Goal: Information Seeking & Learning: Learn about a topic

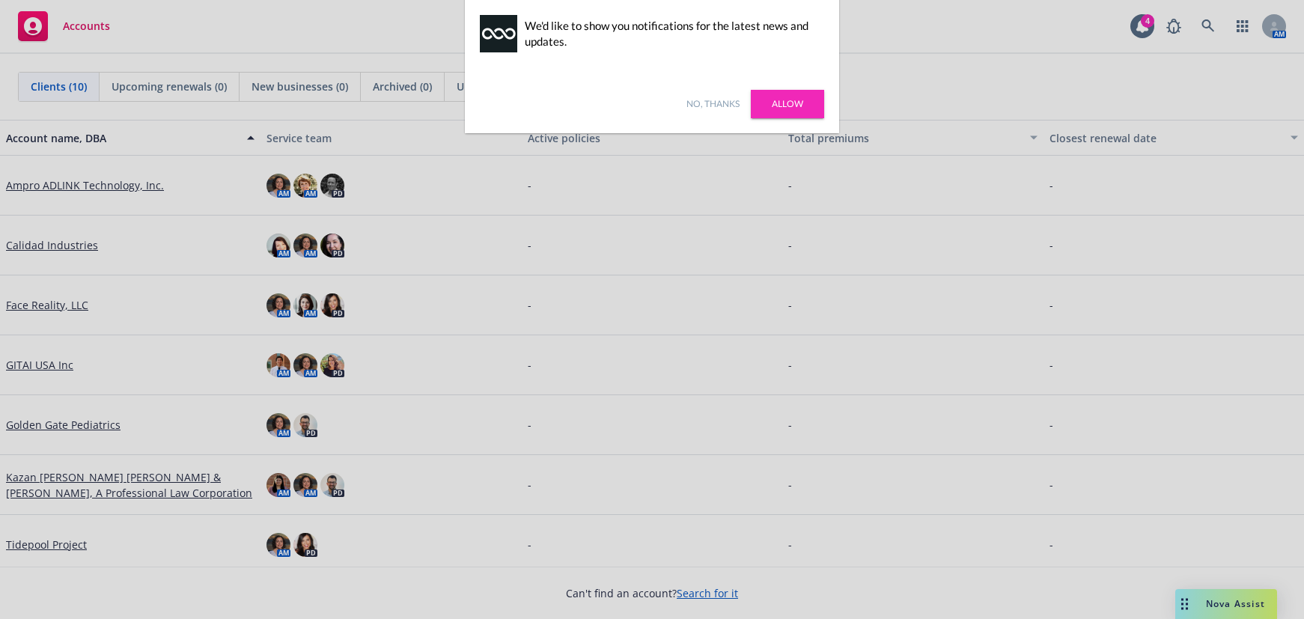
click at [720, 106] on link "No, thanks" at bounding box center [713, 103] width 53 height 13
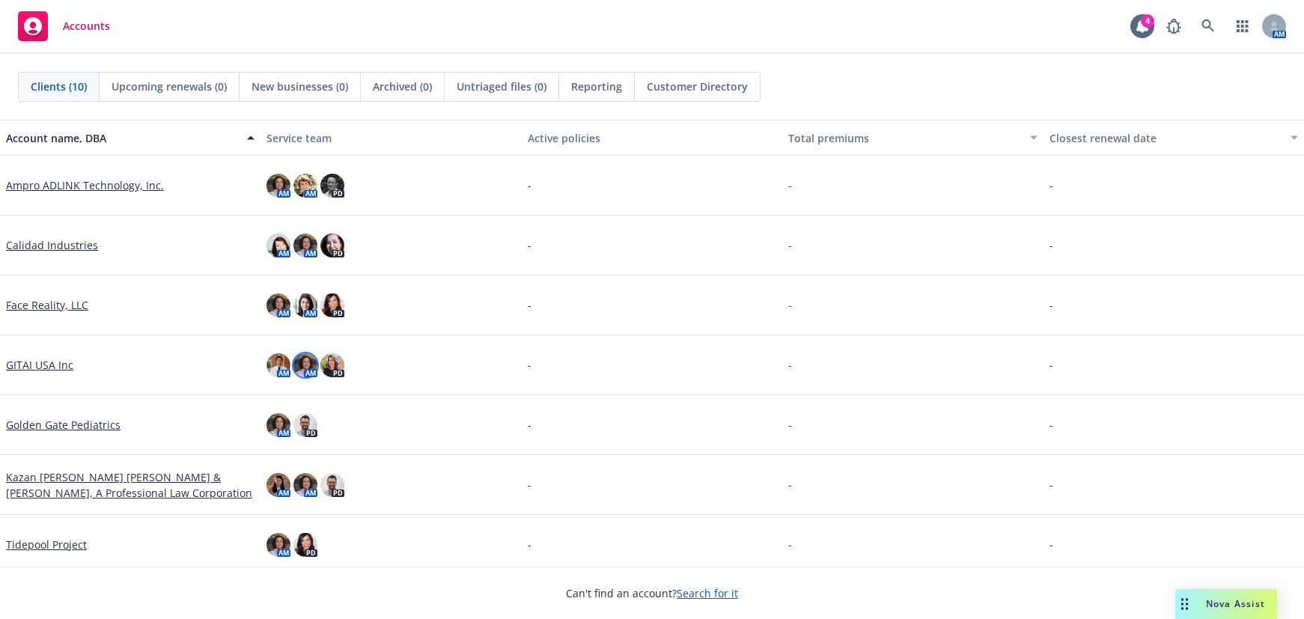
scroll to position [188, 0]
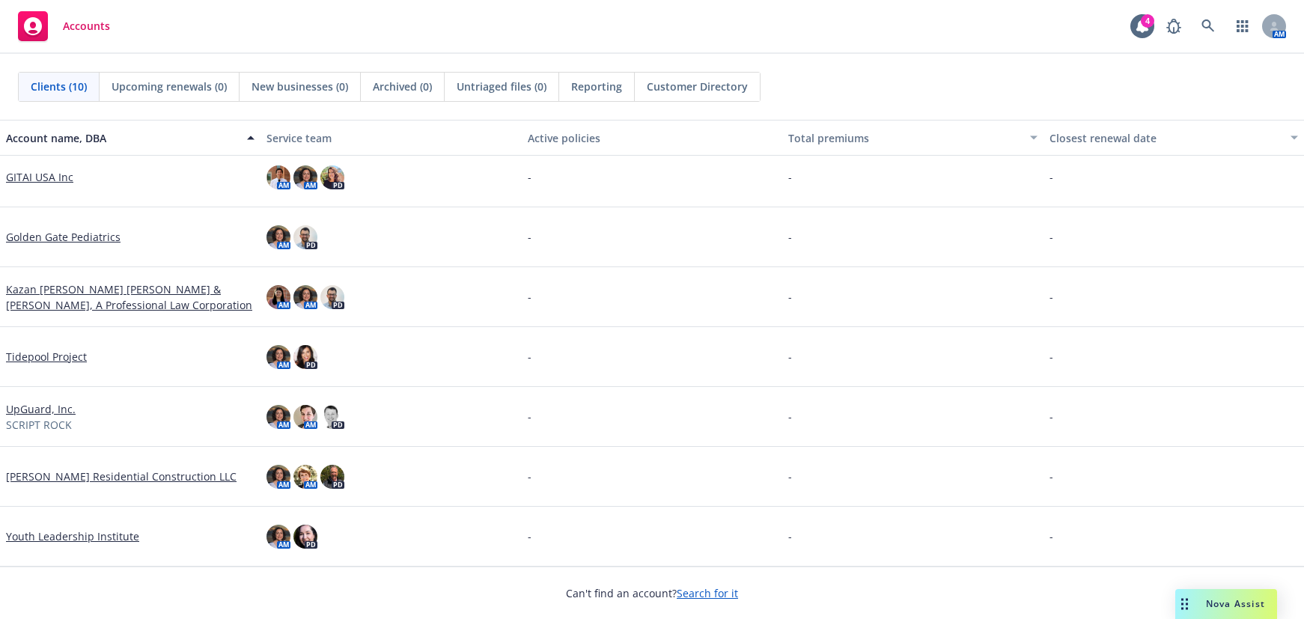
click at [43, 407] on link "UpGuard, Inc." at bounding box center [41, 409] width 70 height 16
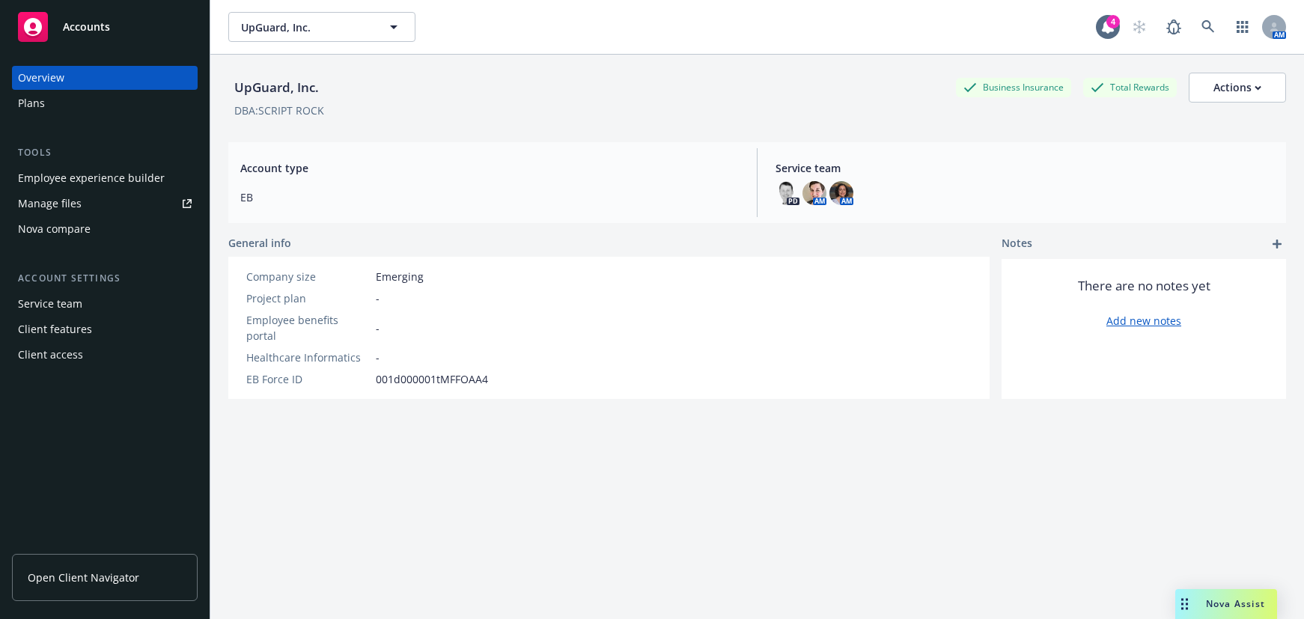
click at [124, 178] on div "Employee experience builder" at bounding box center [91, 178] width 147 height 24
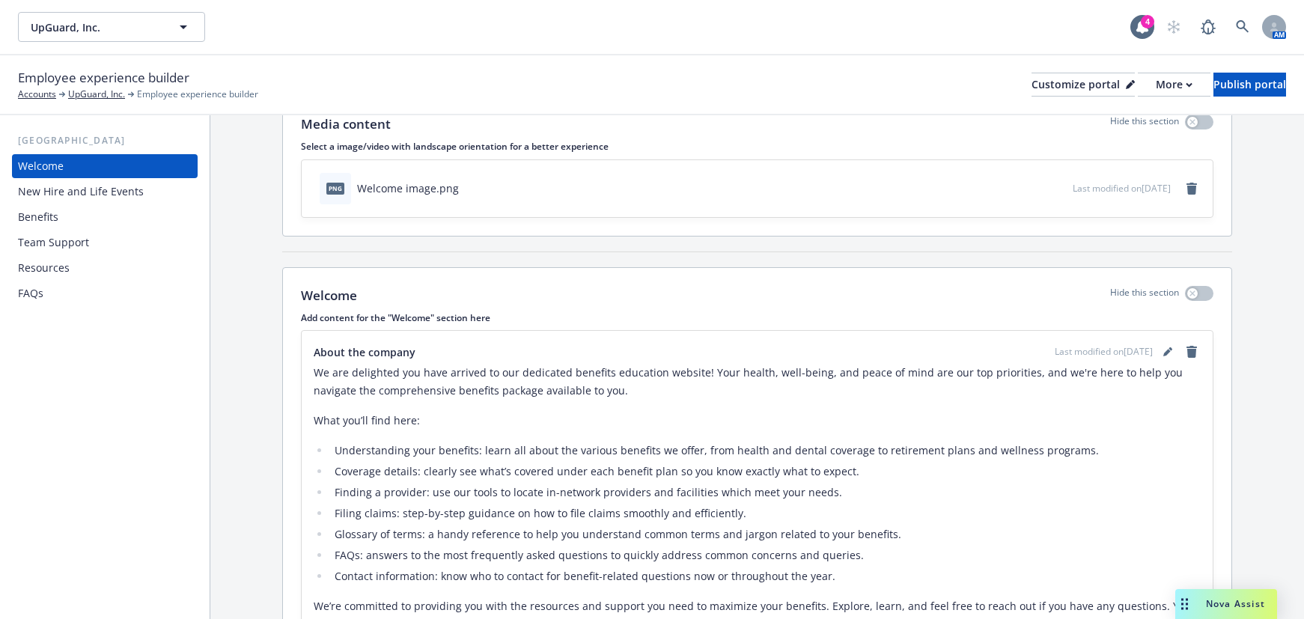
scroll to position [179, 0]
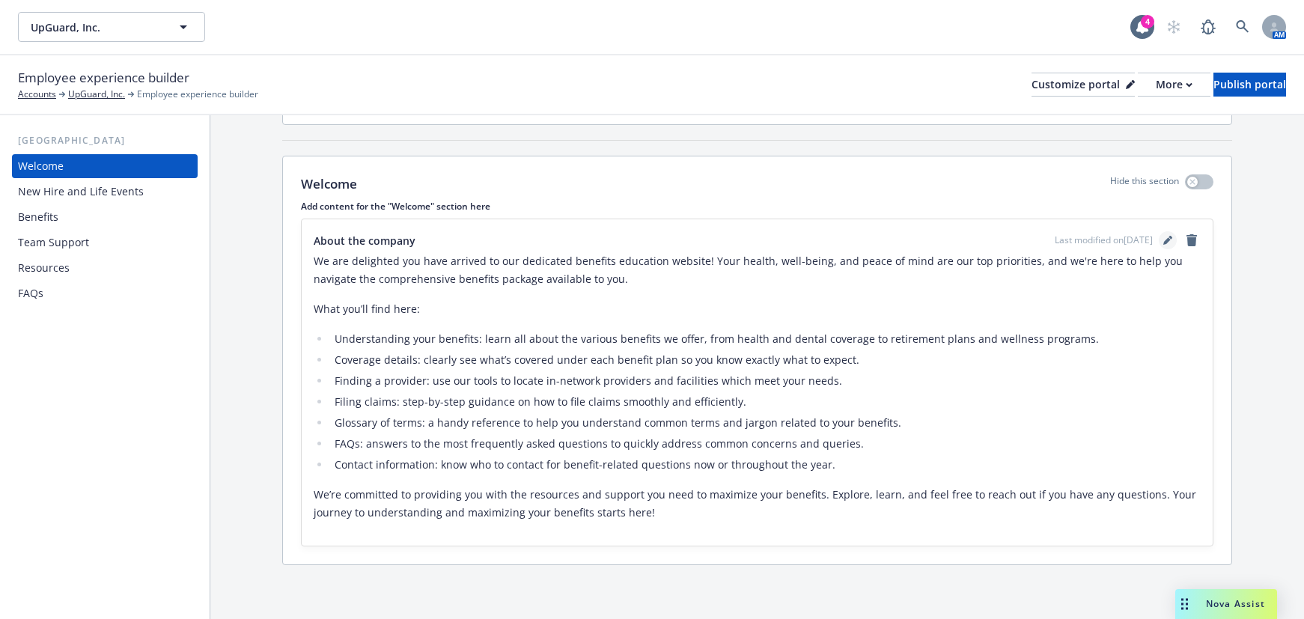
click at [1164, 240] on icon "editPencil" at bounding box center [1168, 240] width 9 height 9
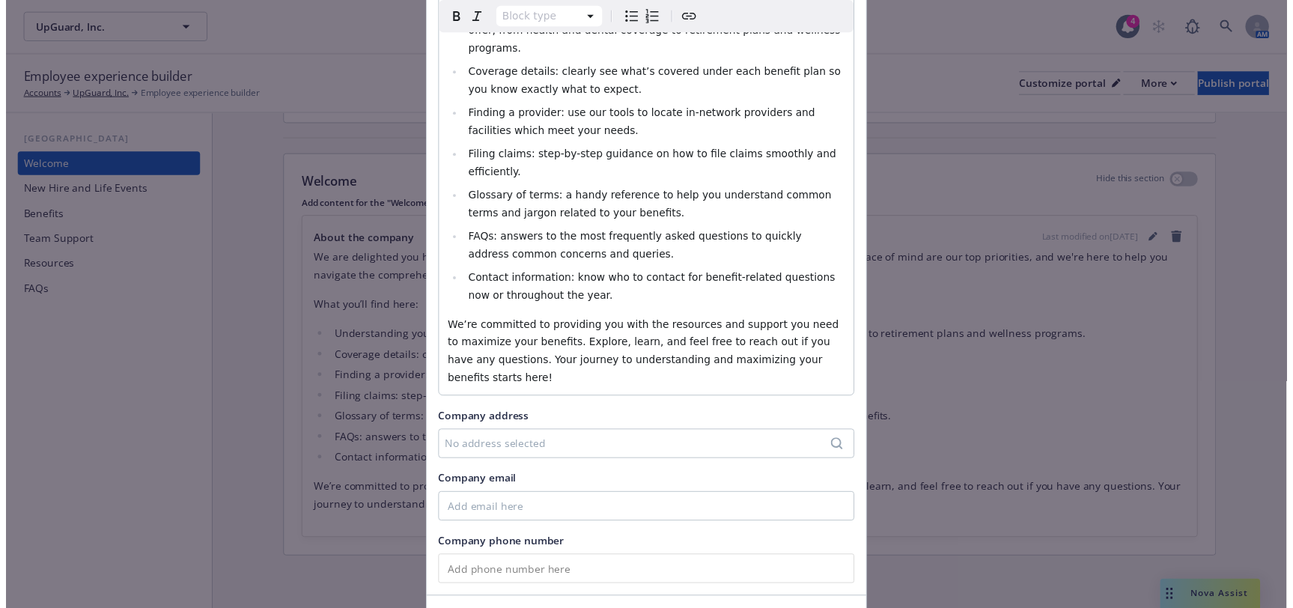
scroll to position [321, 0]
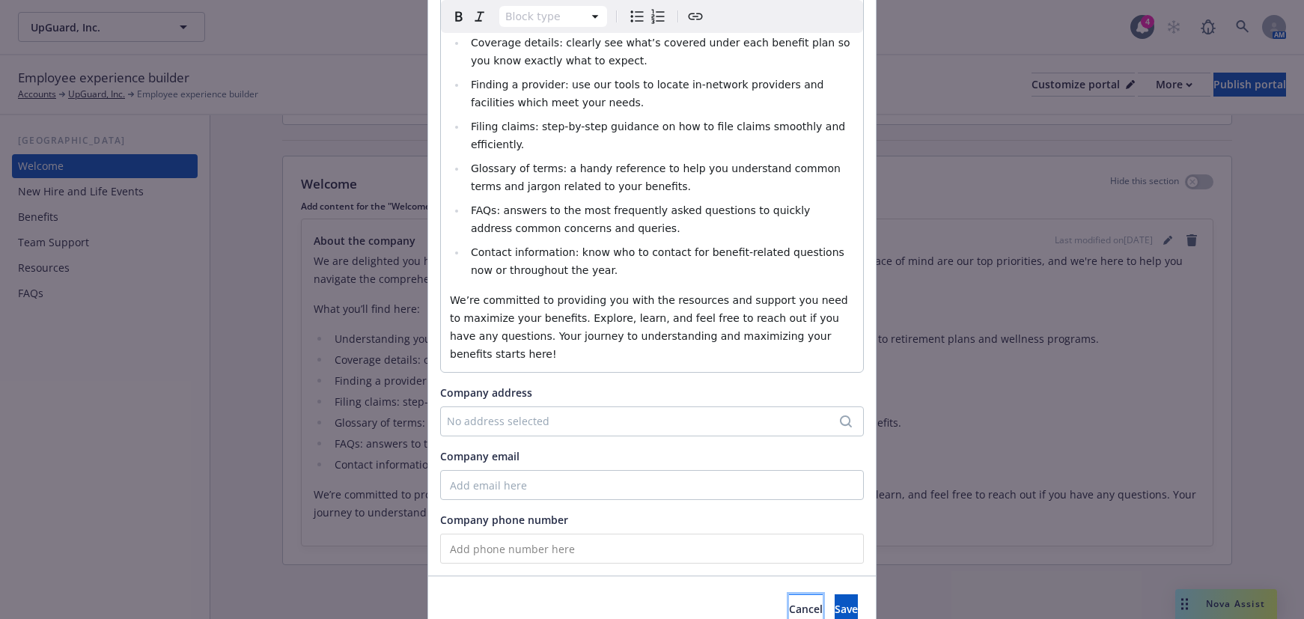
click at [789, 602] on span "Cancel" at bounding box center [806, 609] width 34 height 14
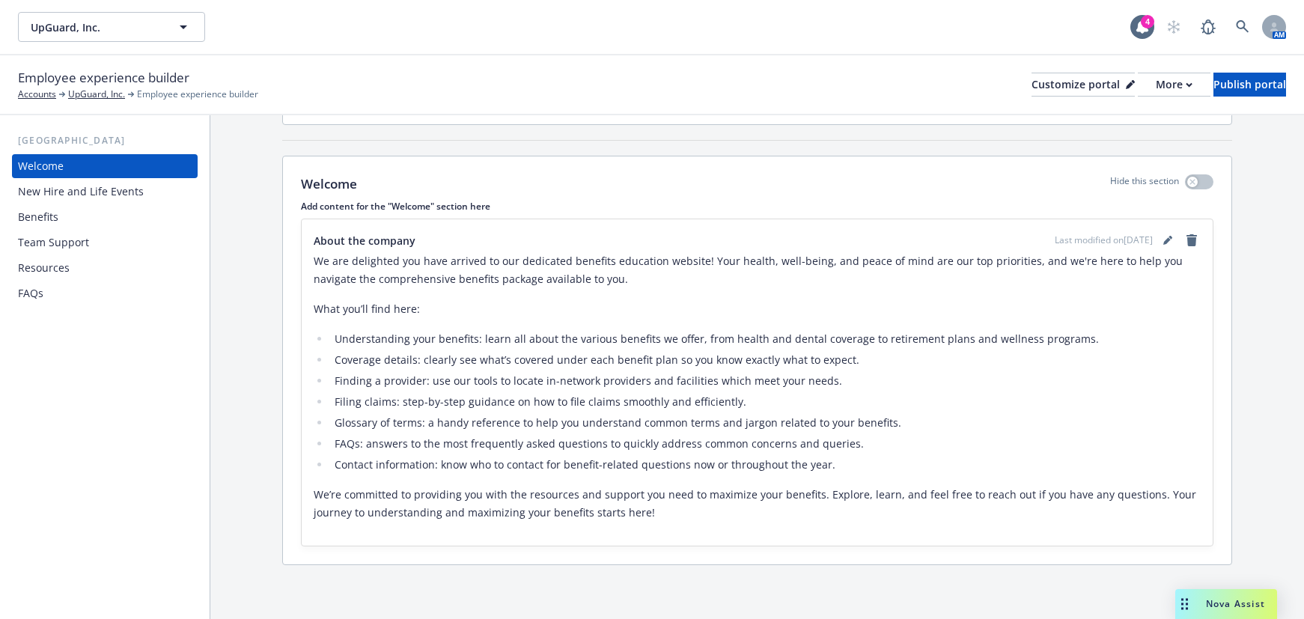
click at [85, 224] on div "Benefits" at bounding box center [105, 217] width 174 height 24
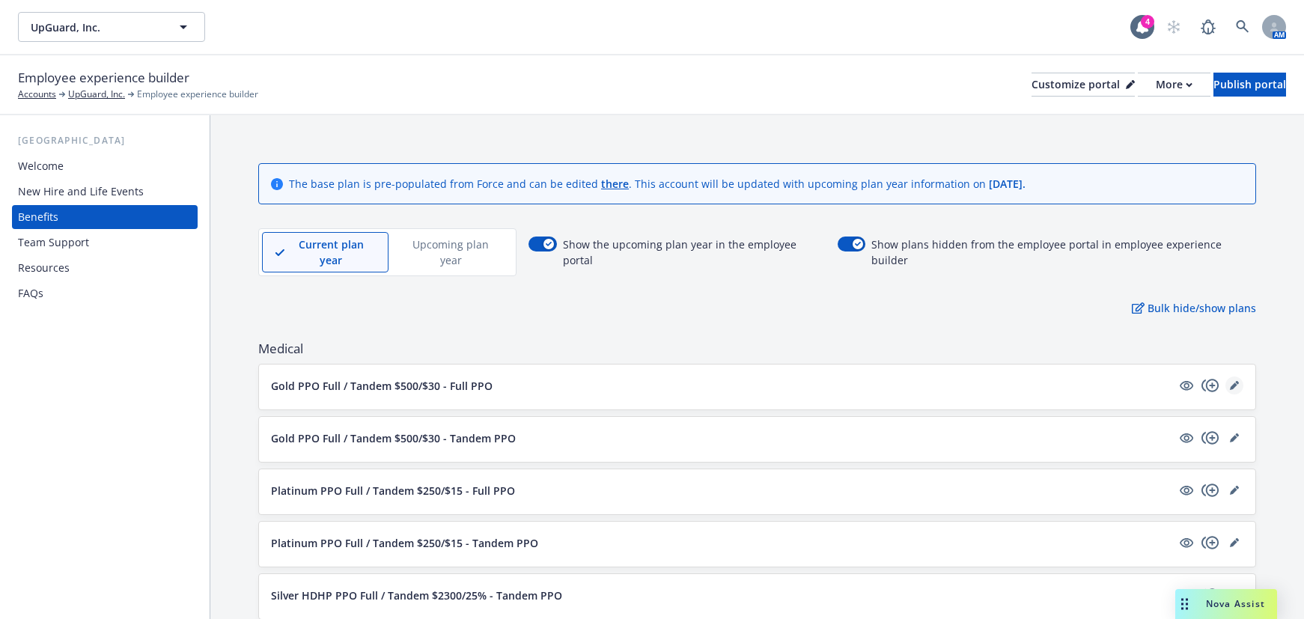
click at [1226, 377] on link "editPencil" at bounding box center [1235, 386] width 18 height 18
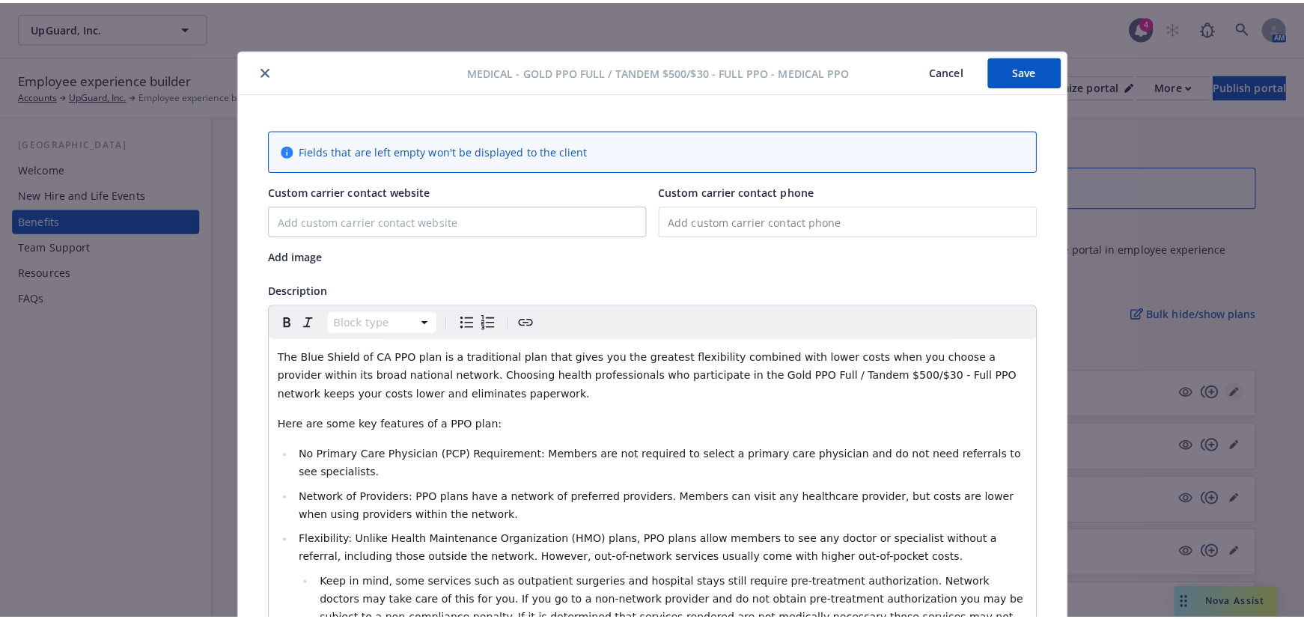
scroll to position [45, 0]
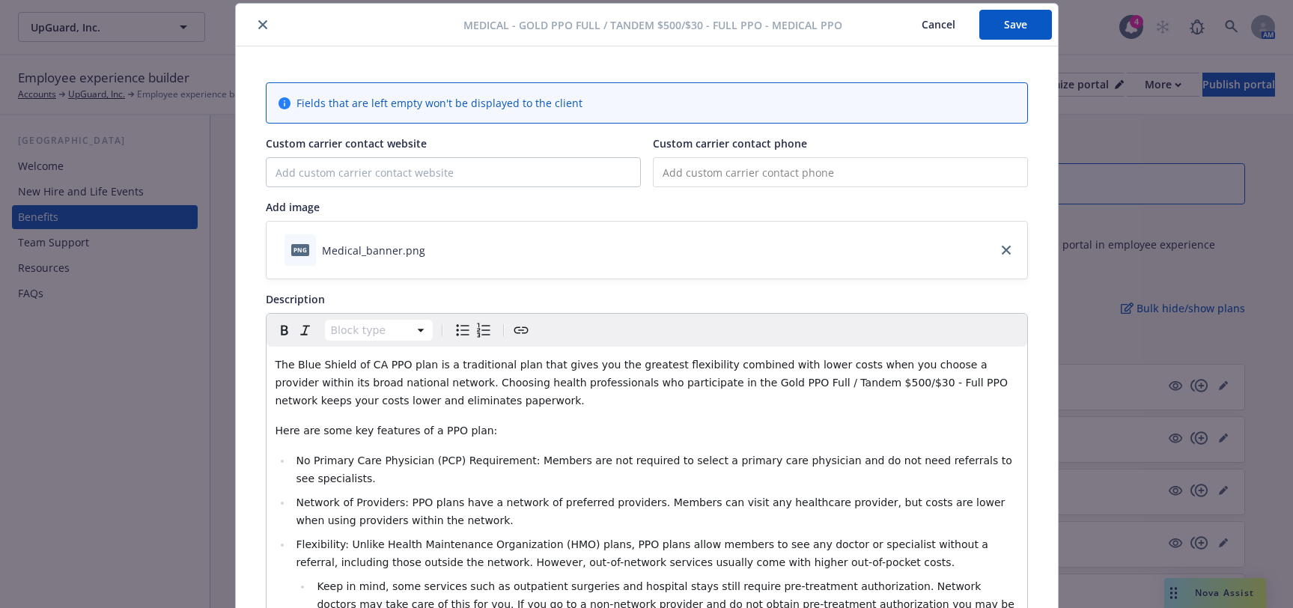
click at [258, 22] on icon "close" at bounding box center [262, 24] width 9 height 9
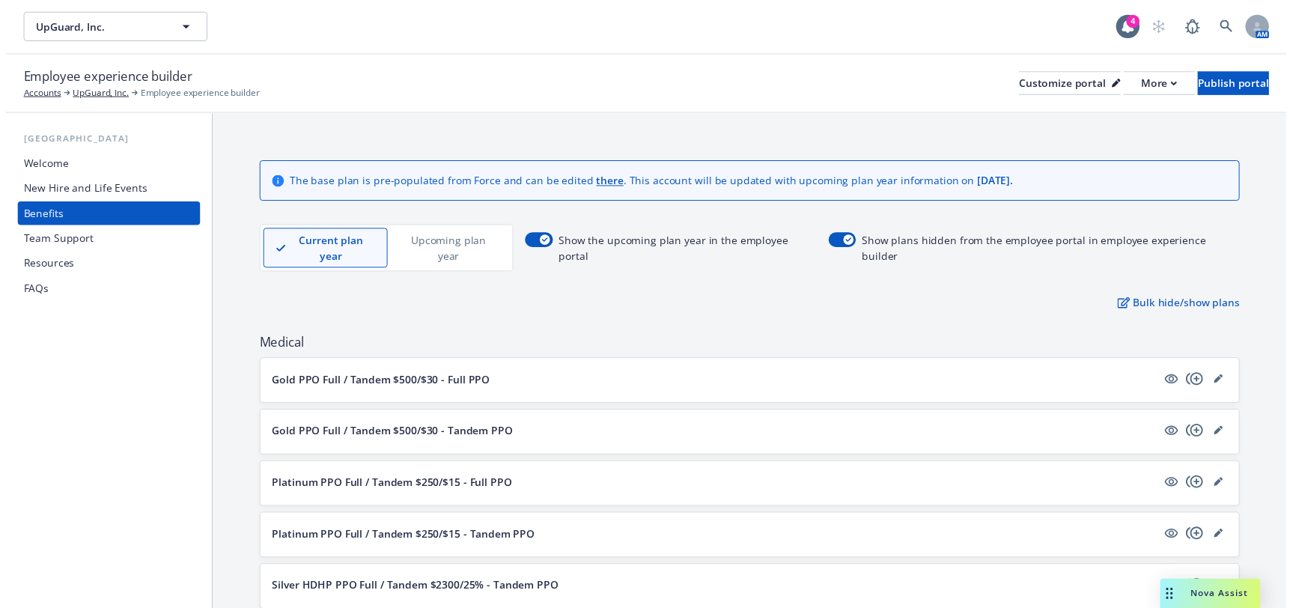
scroll to position [150, 0]
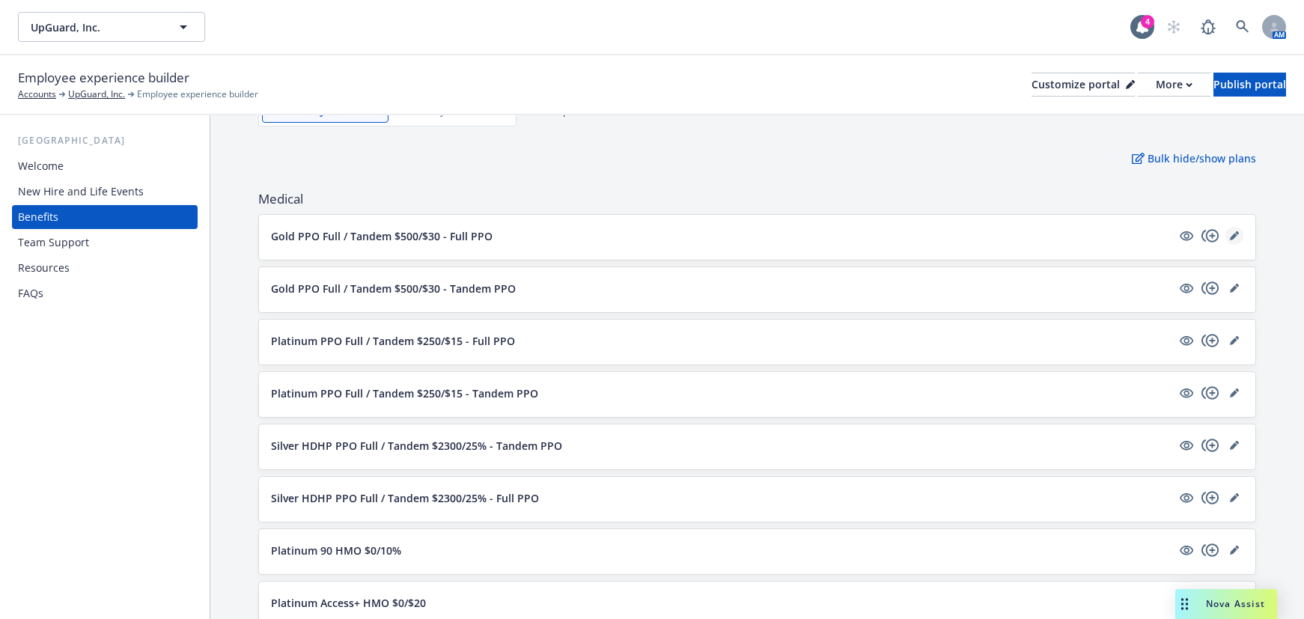
click at [1230, 231] on icon "editPencil" at bounding box center [1234, 235] width 9 height 9
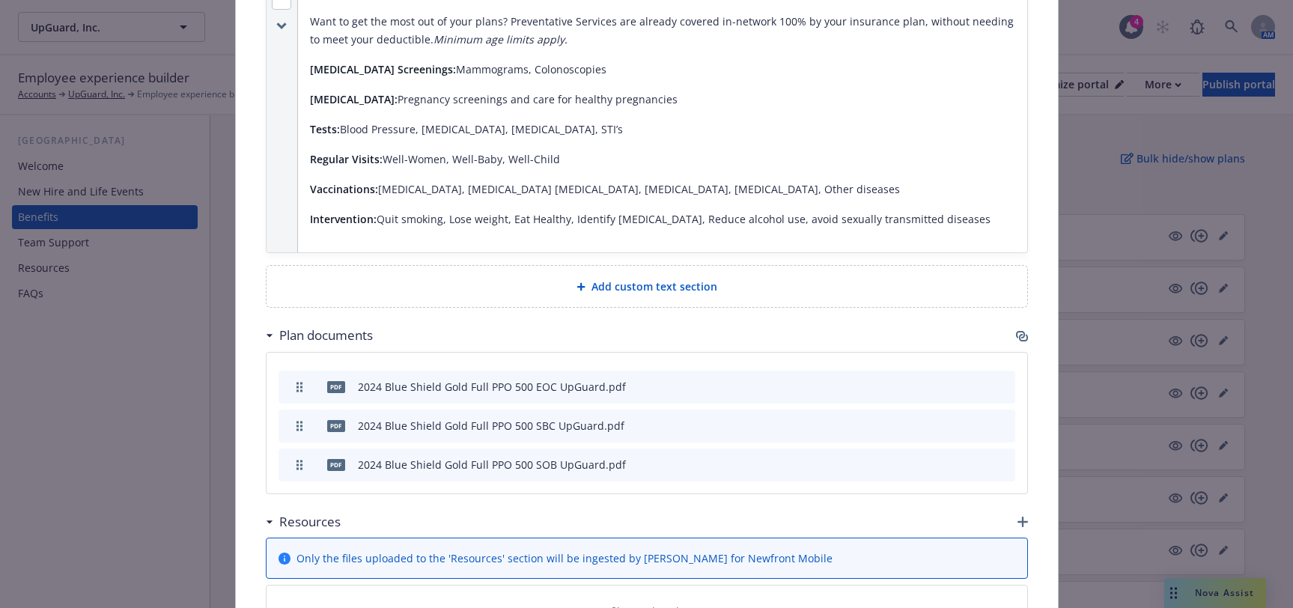
scroll to position [1503, 0]
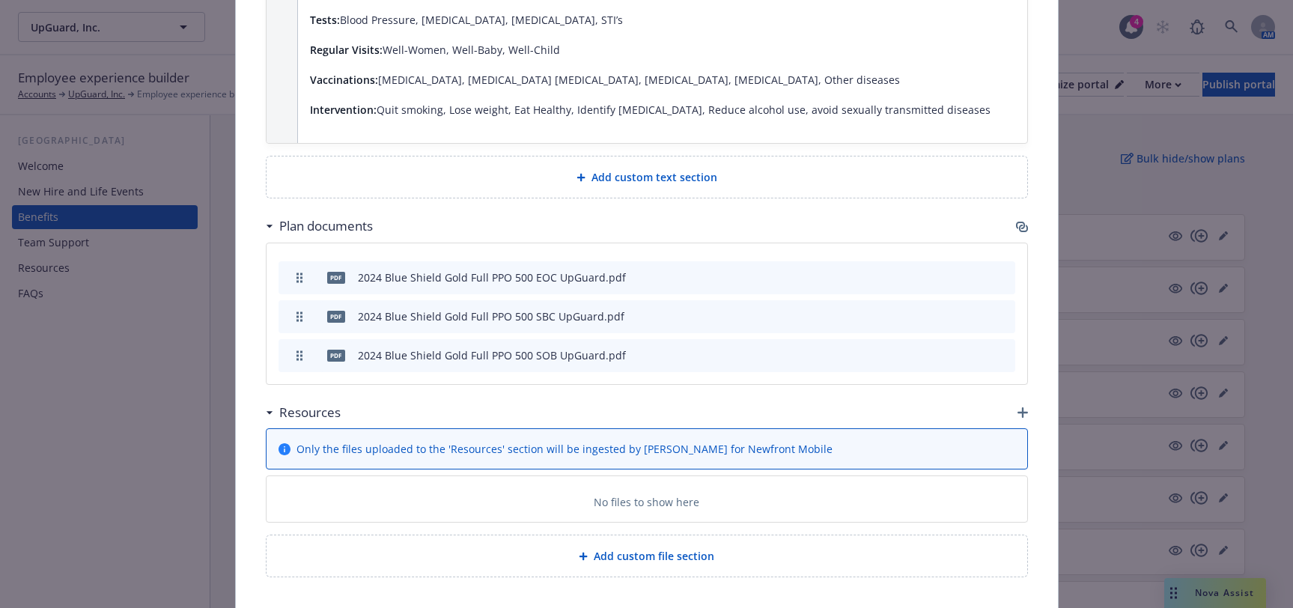
click at [157, 391] on div "Medical - Gold PPO Full / Tandem $500/$30 - Full PPO - Medical PPO Cancel Save …" at bounding box center [646, 304] width 1293 height 608
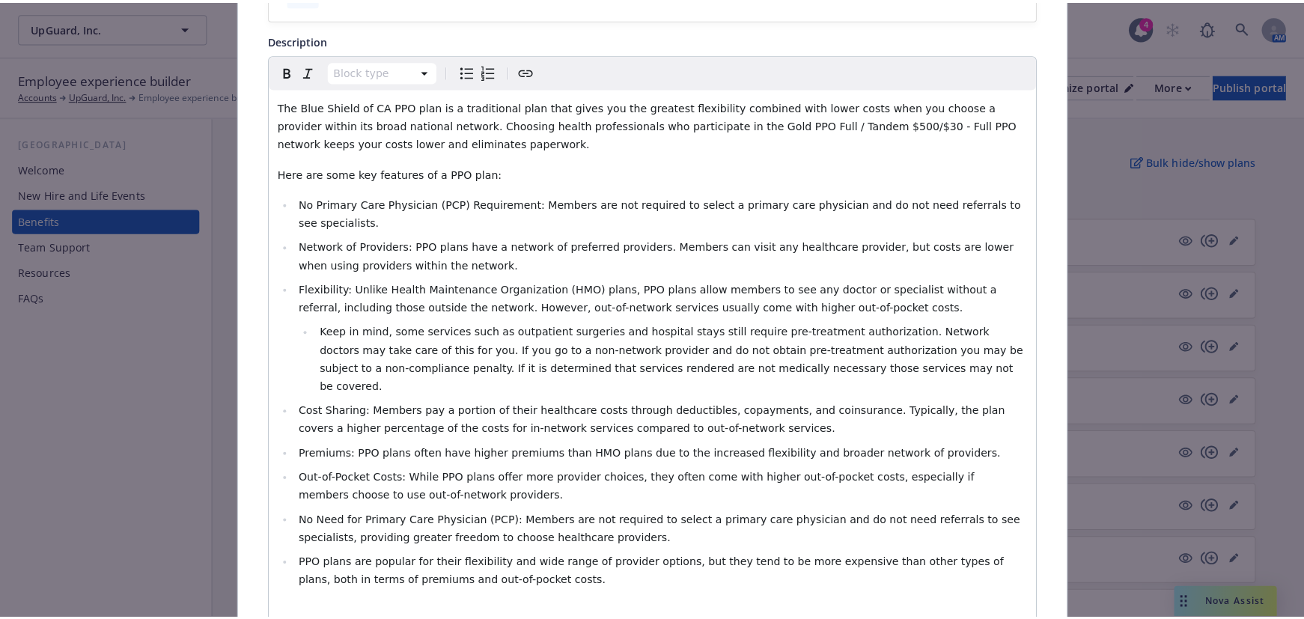
scroll to position [0, 0]
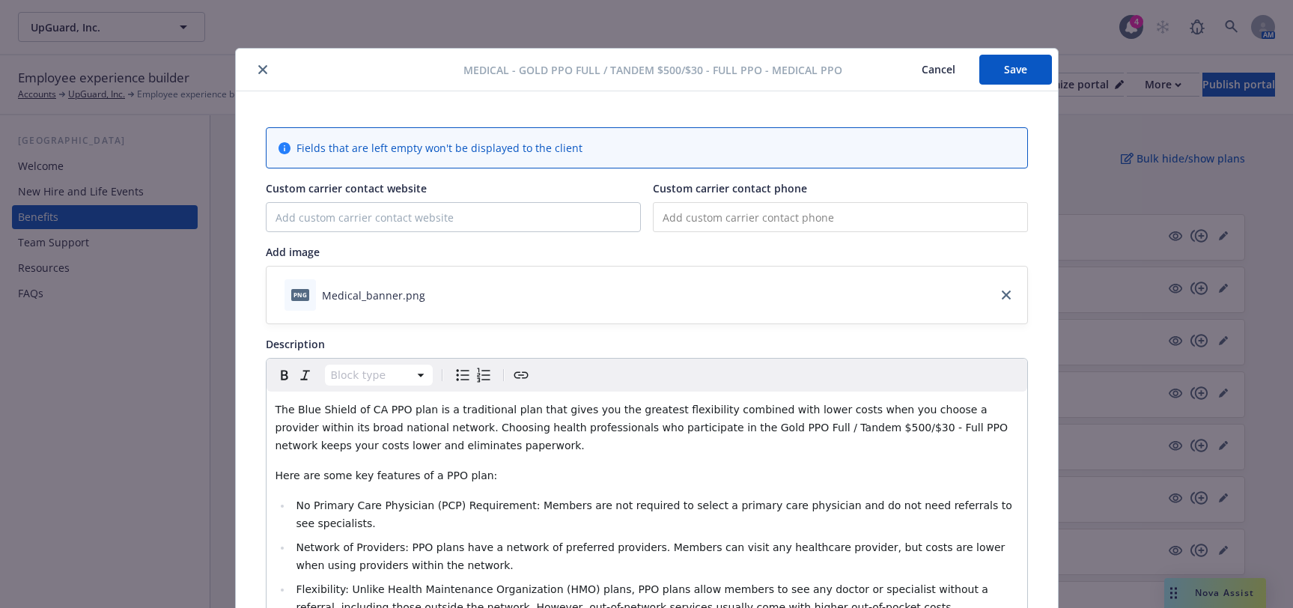
click at [258, 73] on icon "close" at bounding box center [262, 69] width 9 height 9
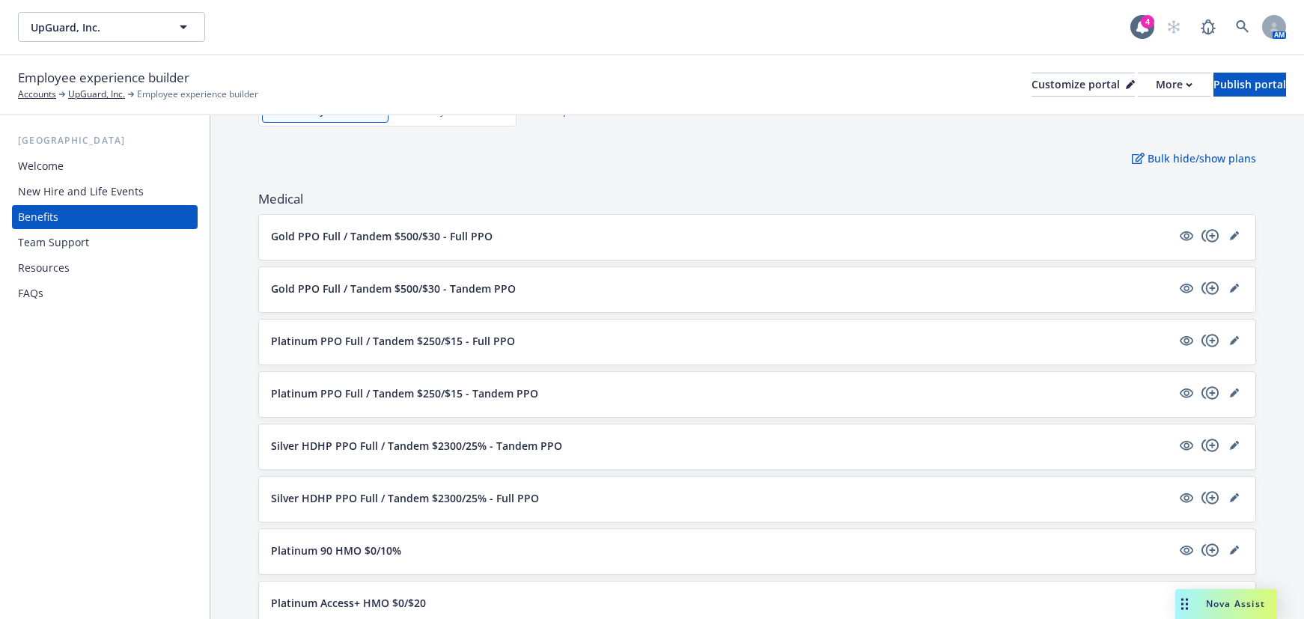
click at [854, 215] on div "Gold PPO Full / Tandem $500/$30 - Full PPO" at bounding box center [757, 237] width 997 height 45
click at [1156, 88] on div "More" at bounding box center [1174, 84] width 37 height 22
click at [1072, 124] on link "Copy preview link" at bounding box center [1095, 118] width 136 height 30
click at [356, 215] on div "Gold PPO Full / Tandem $500/$30 - Full PPO" at bounding box center [757, 237] width 997 height 45
click at [374, 232] on div "Gold PPO Full / Tandem $500/$30 - Full PPO" at bounding box center [757, 237] width 997 height 45
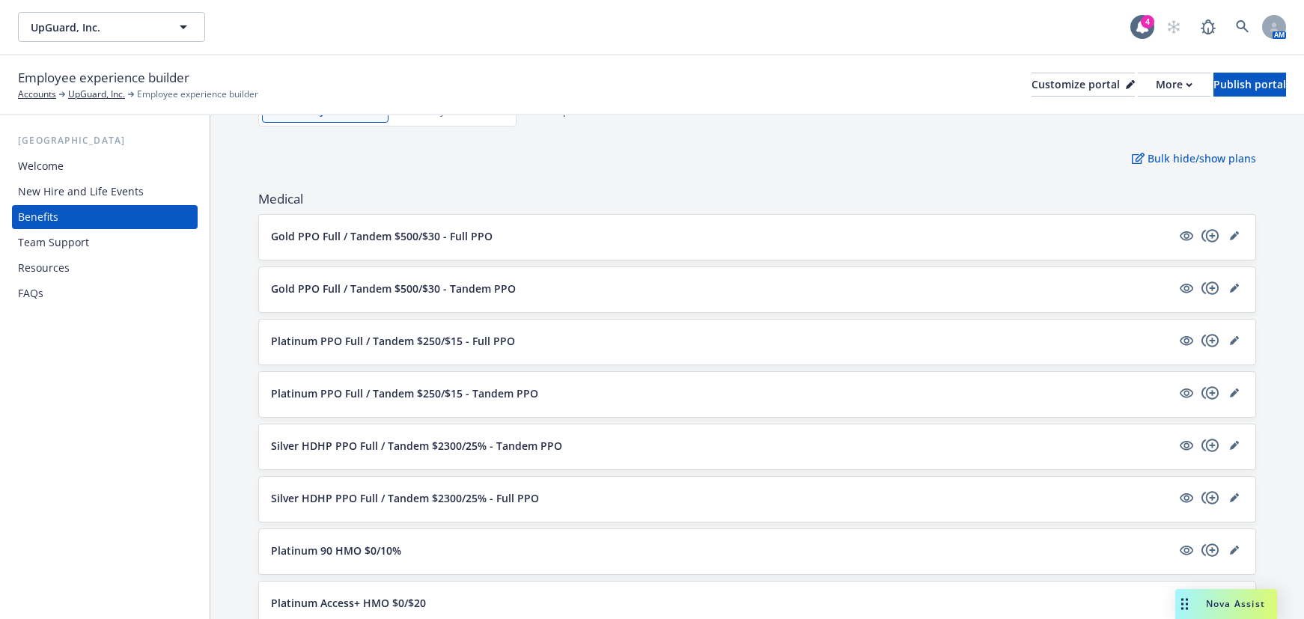
click at [376, 228] on p "Gold PPO Full / Tandem $500/$30 - Full PPO" at bounding box center [382, 236] width 222 height 16
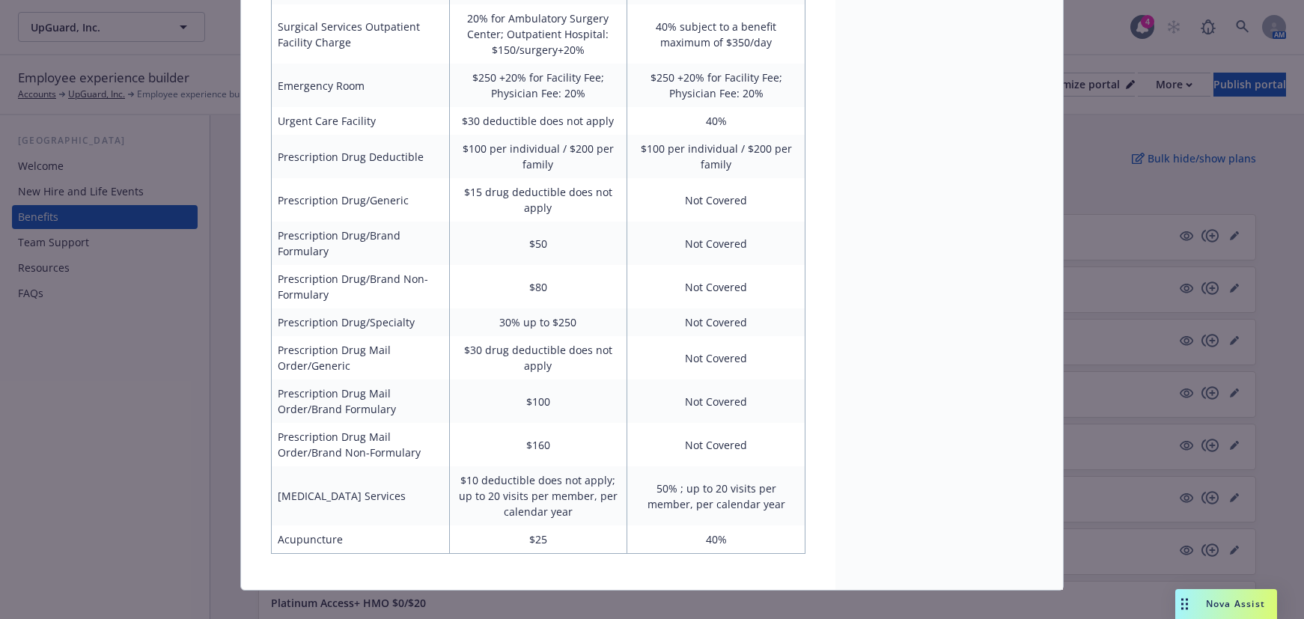
scroll to position [1701, 0]
click at [209, 410] on div "Medical - Gold PPO Full / Tandem $500/$30 - Full PPO - Medical PPO Gold PPO Ful…" at bounding box center [652, 309] width 1304 height 619
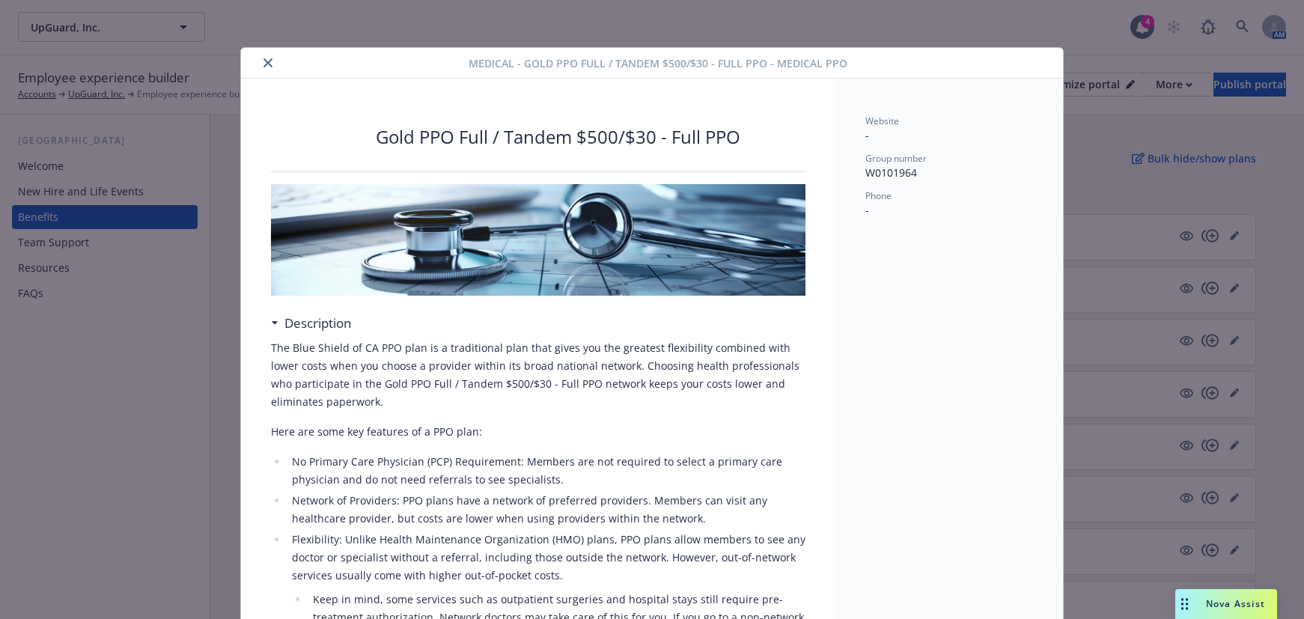
scroll to position [0, 0]
click at [267, 62] on icon "close" at bounding box center [268, 63] width 9 height 9
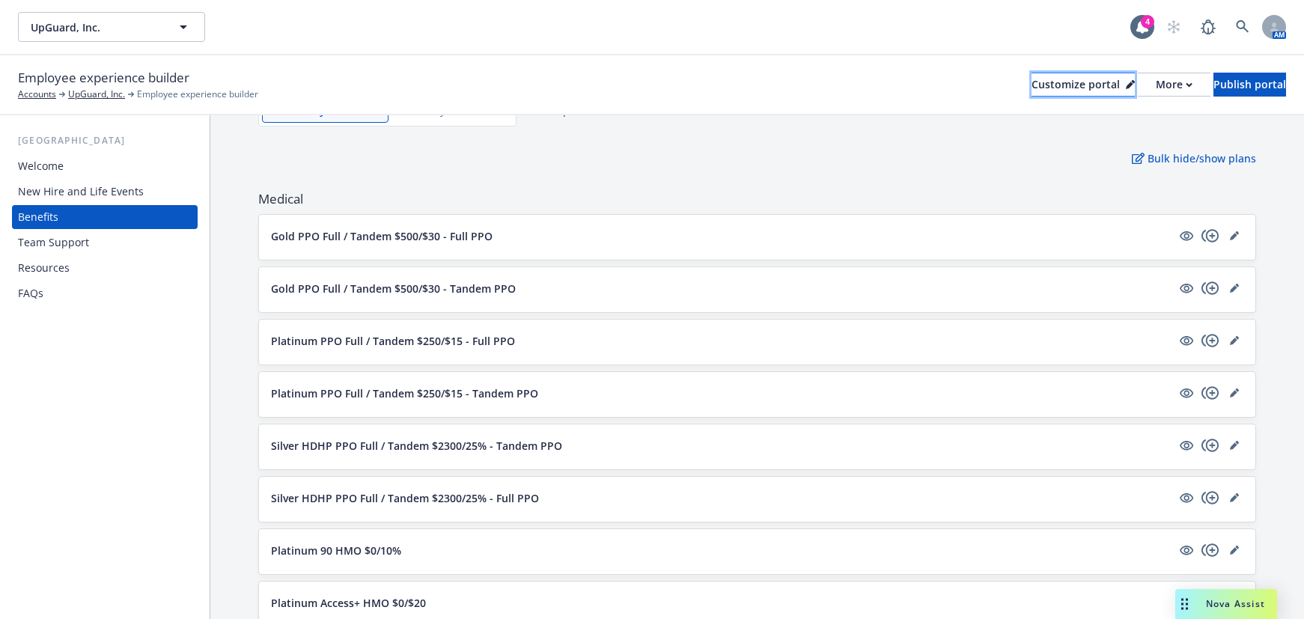
click at [1032, 85] on div "Customize portal" at bounding box center [1083, 84] width 103 height 22
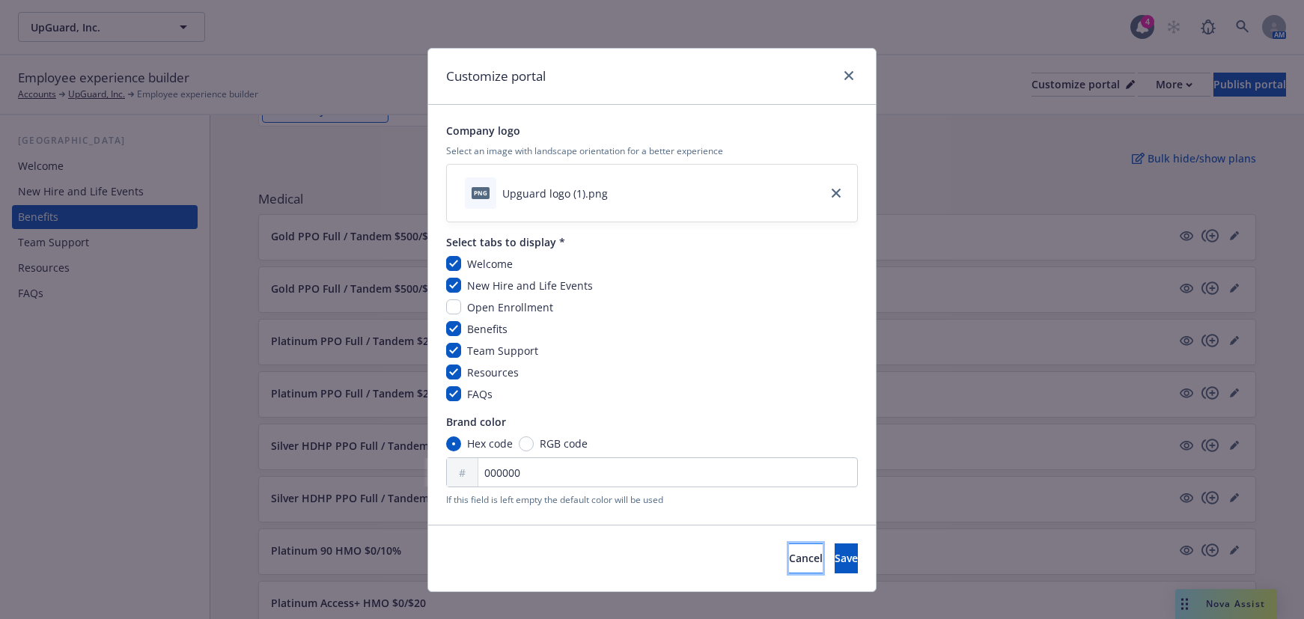
drag, startPoint x: 714, startPoint y: 562, endPoint x: 705, endPoint y: 555, distance: 11.7
click at [789, 555] on button "Cancel" at bounding box center [806, 559] width 34 height 30
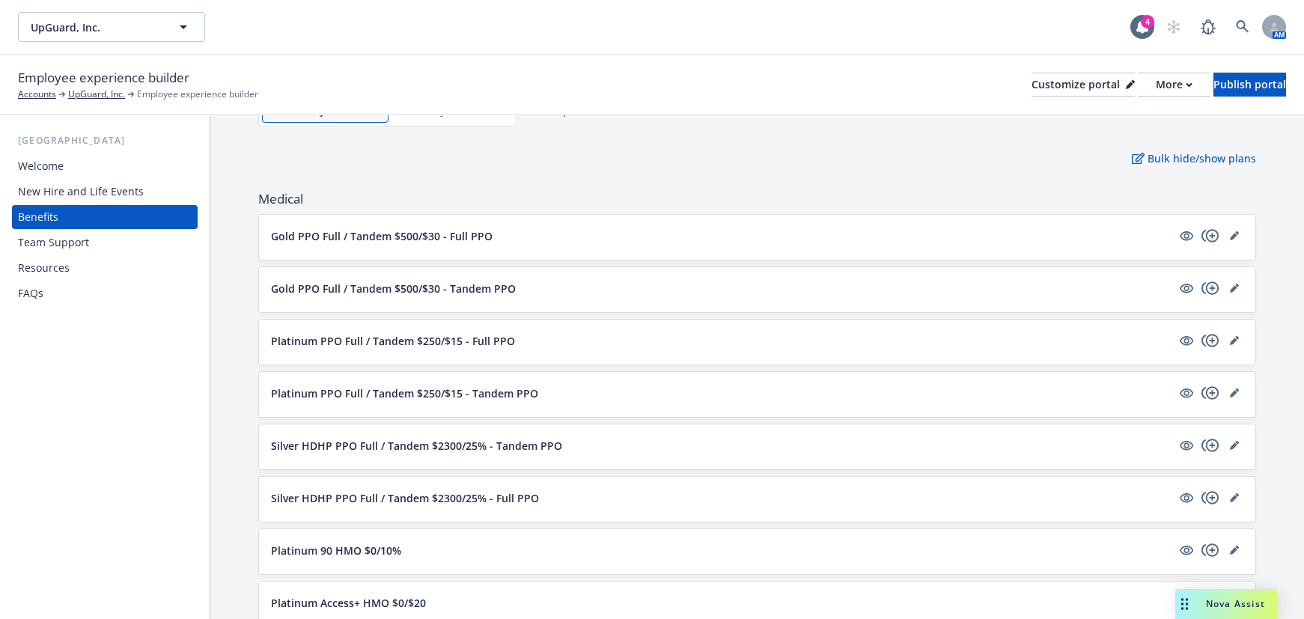
click at [504, 228] on button "Gold PPO Full / Tandem $500/$30 - Full PPO" at bounding box center [721, 236] width 901 height 16
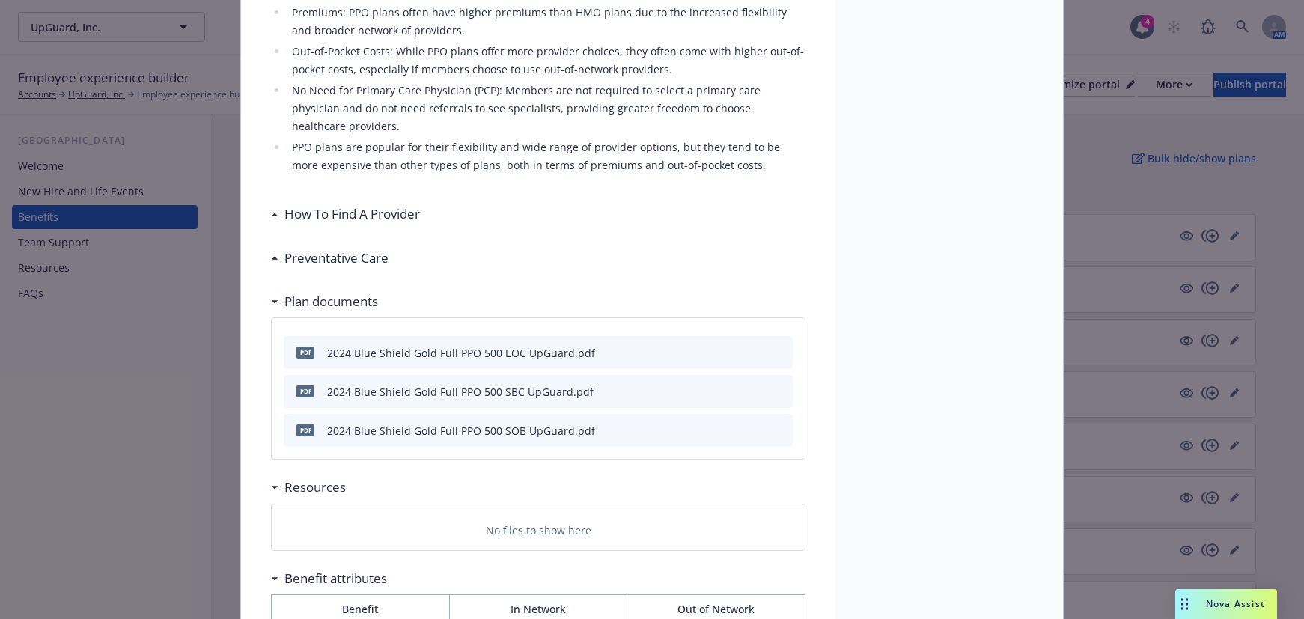
scroll to position [728, 0]
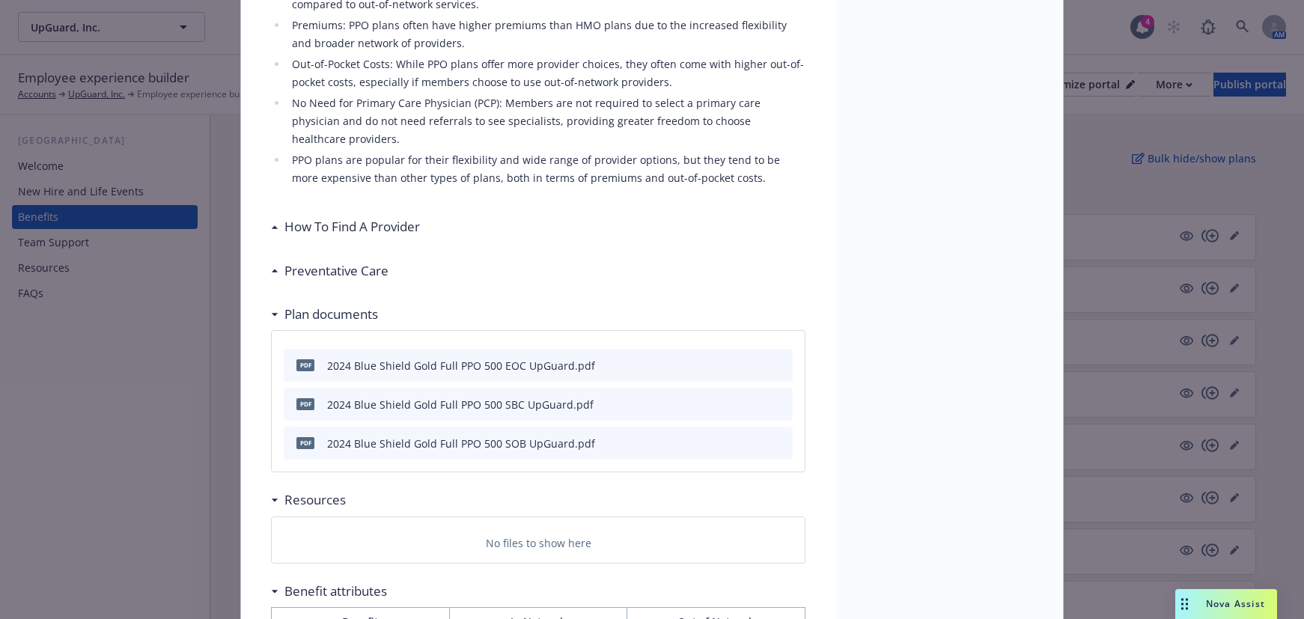
click at [133, 401] on div "Medical - Gold PPO Full / Tandem $500/$30 - Full PPO - Medical PPO Gold PPO Ful…" at bounding box center [652, 309] width 1304 height 619
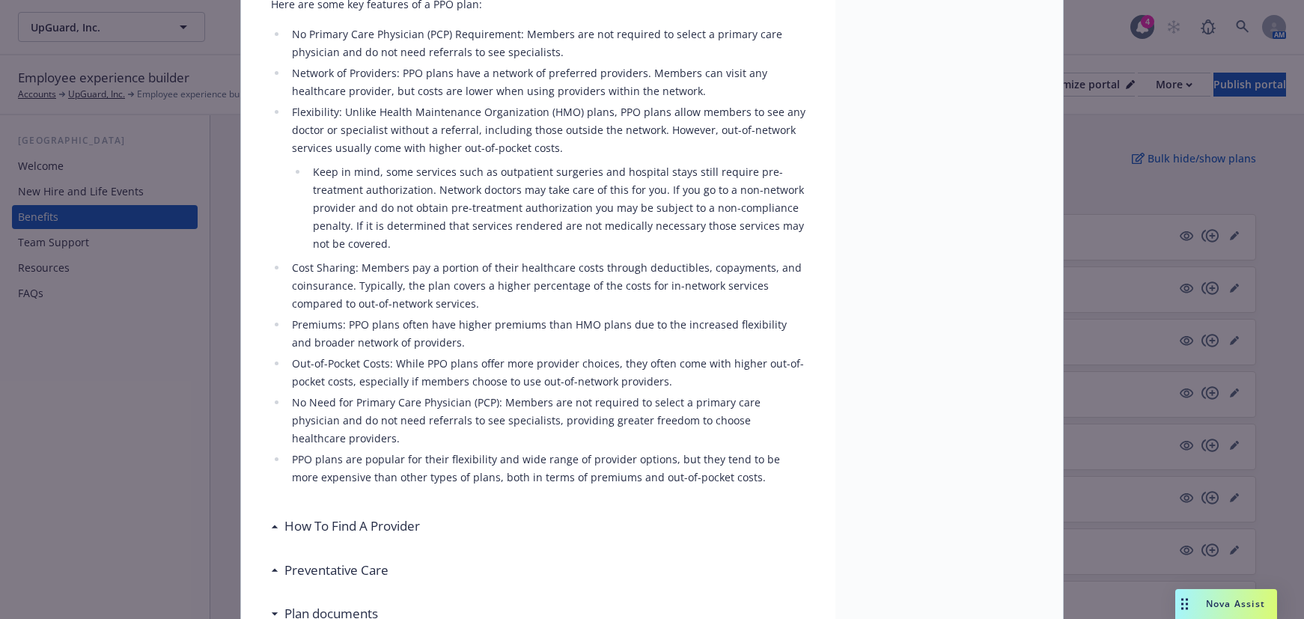
scroll to position [0, 0]
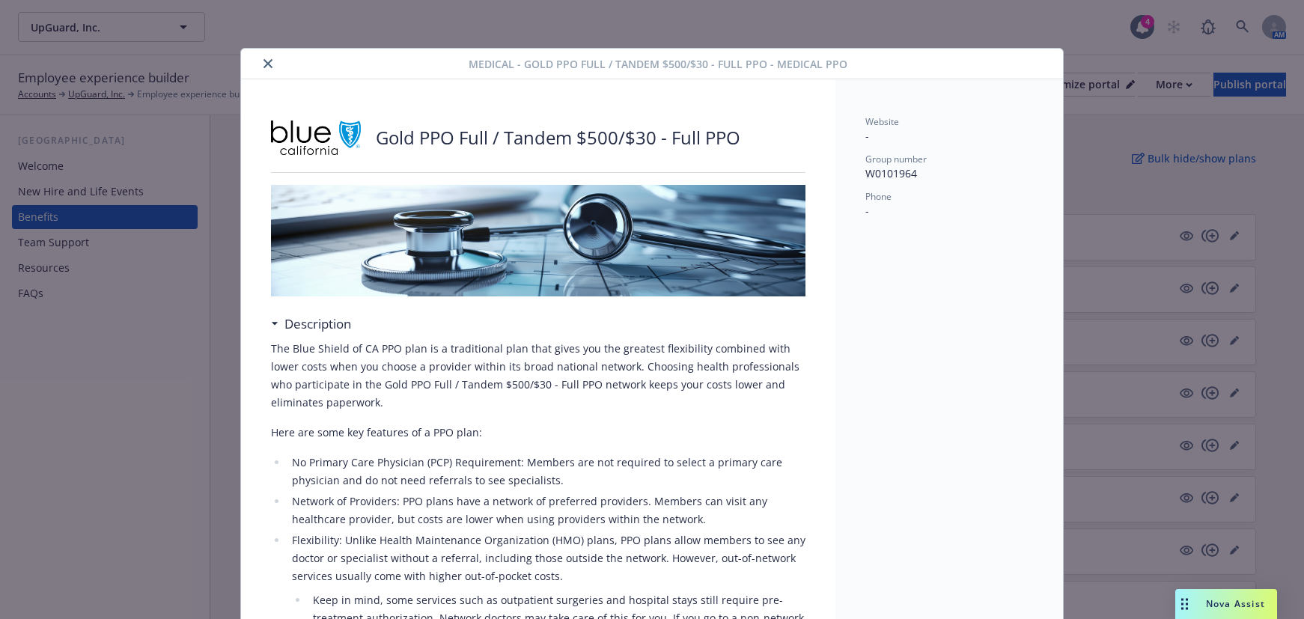
click at [259, 69] on button "close" at bounding box center [268, 64] width 18 height 18
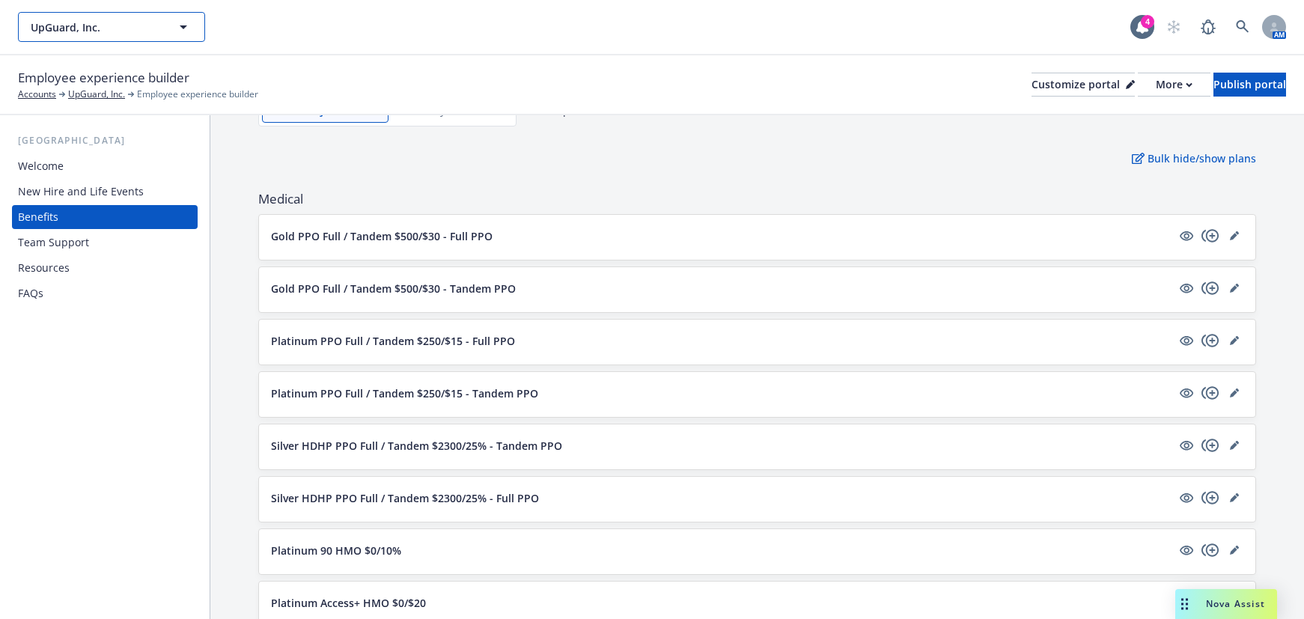
click at [172, 40] on button "UpGuard, Inc." at bounding box center [111, 27] width 187 height 30
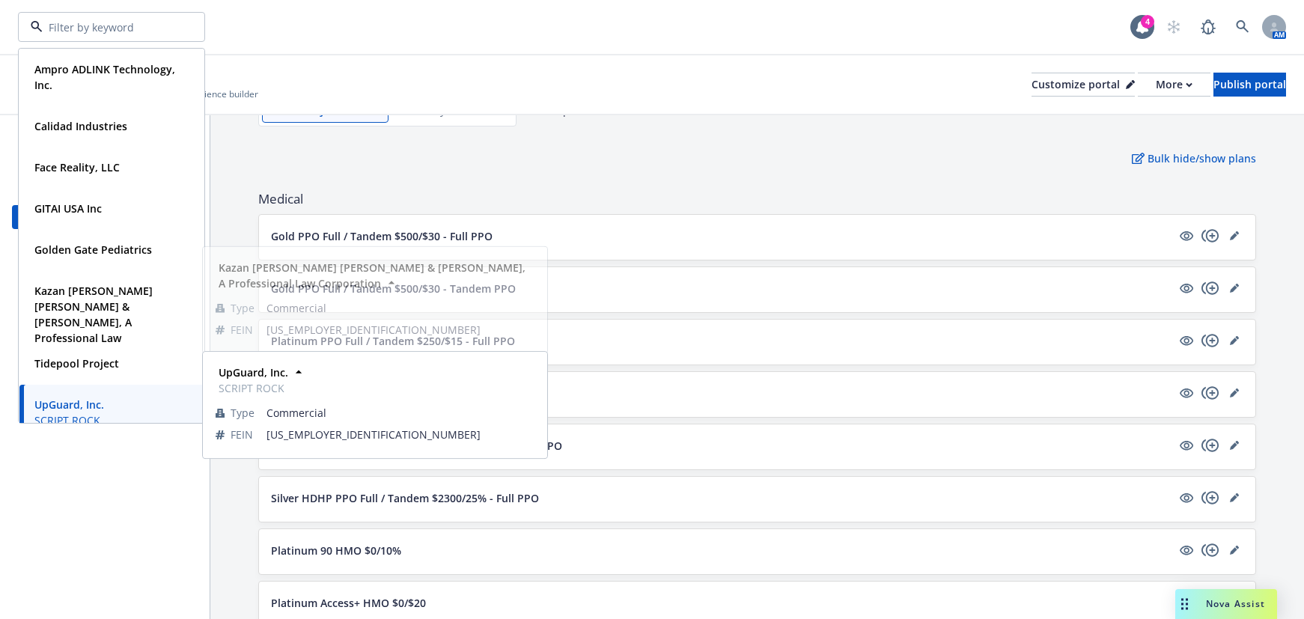
click at [413, 82] on div "Employee experience builder Accounts UpGuard, Inc. Employee experience builder …" at bounding box center [652, 84] width 1268 height 33
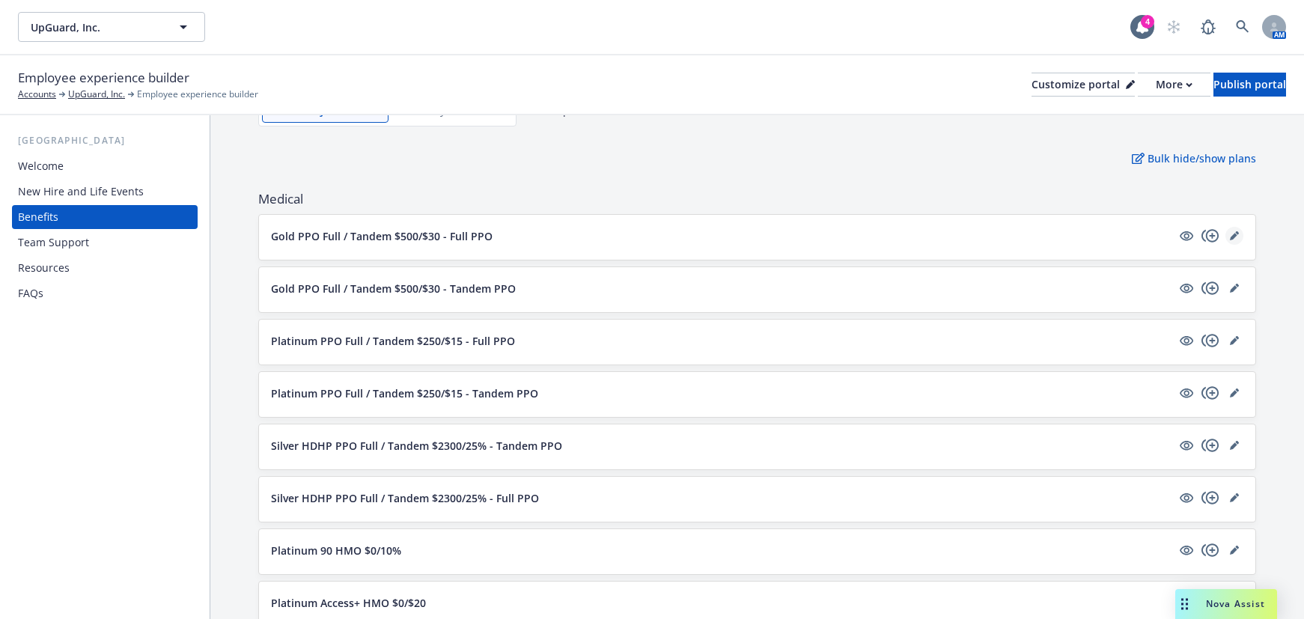
click at [1230, 231] on icon "editPencil" at bounding box center [1234, 235] width 9 height 9
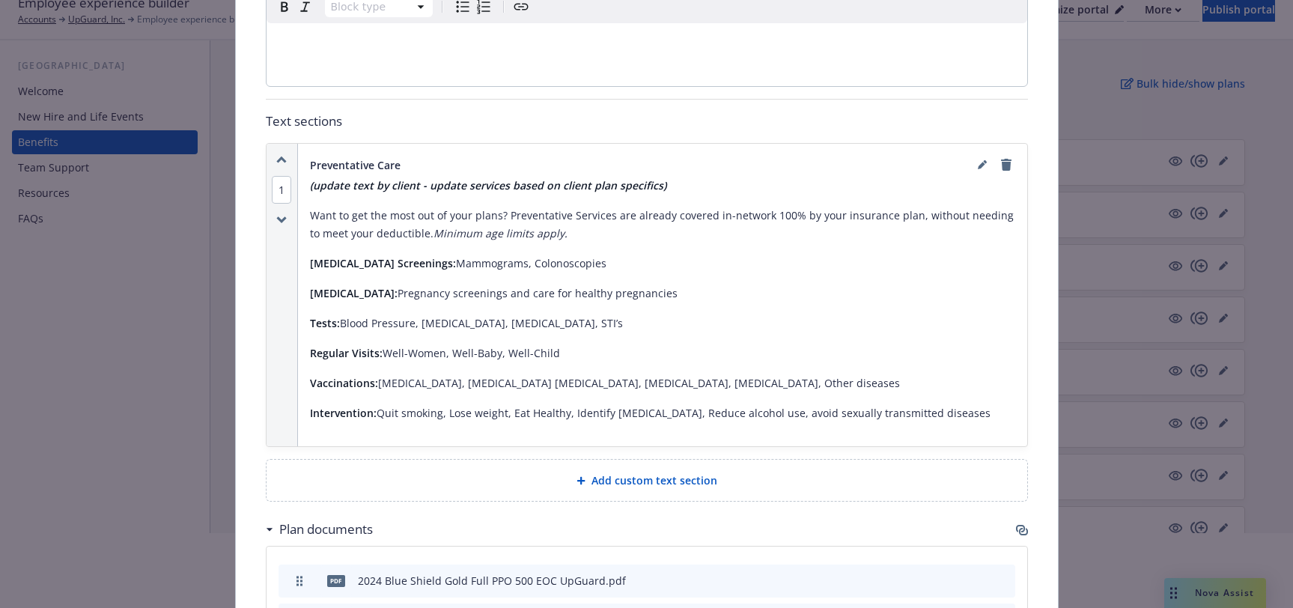
scroll to position [1203, 0]
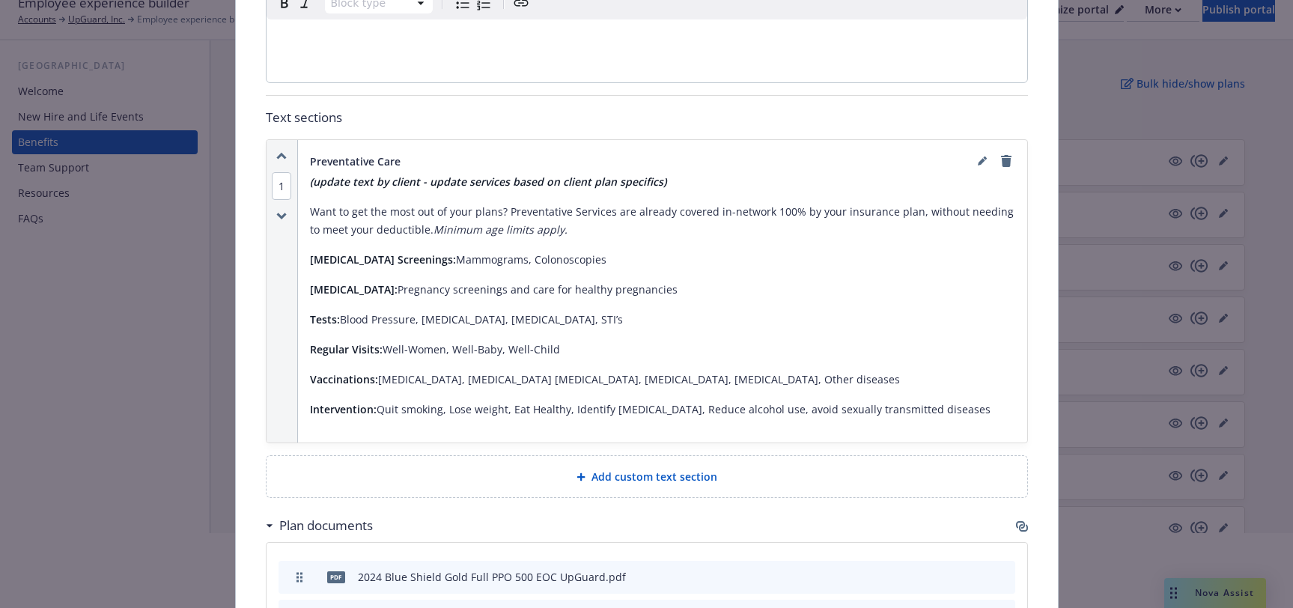
click at [1185, 198] on div "Medical - Gold PPO Full / Tandem $500/$30 - Full PPO - Medical PPO Cancel Save …" at bounding box center [646, 304] width 1293 height 608
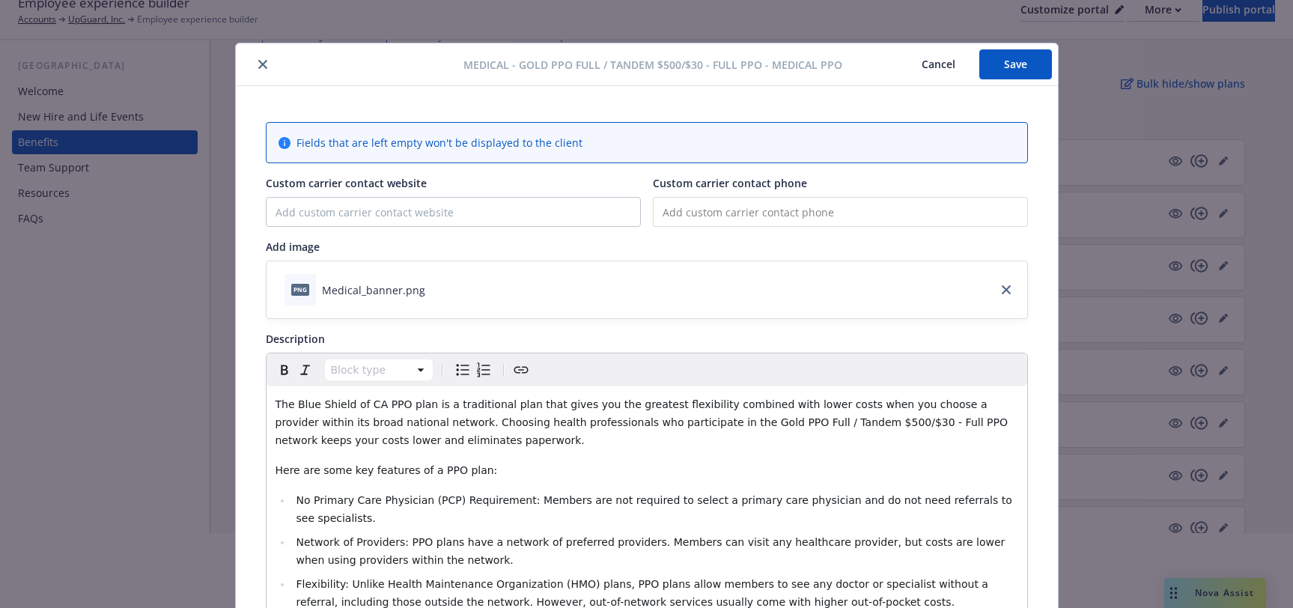
scroll to position [0, 0]
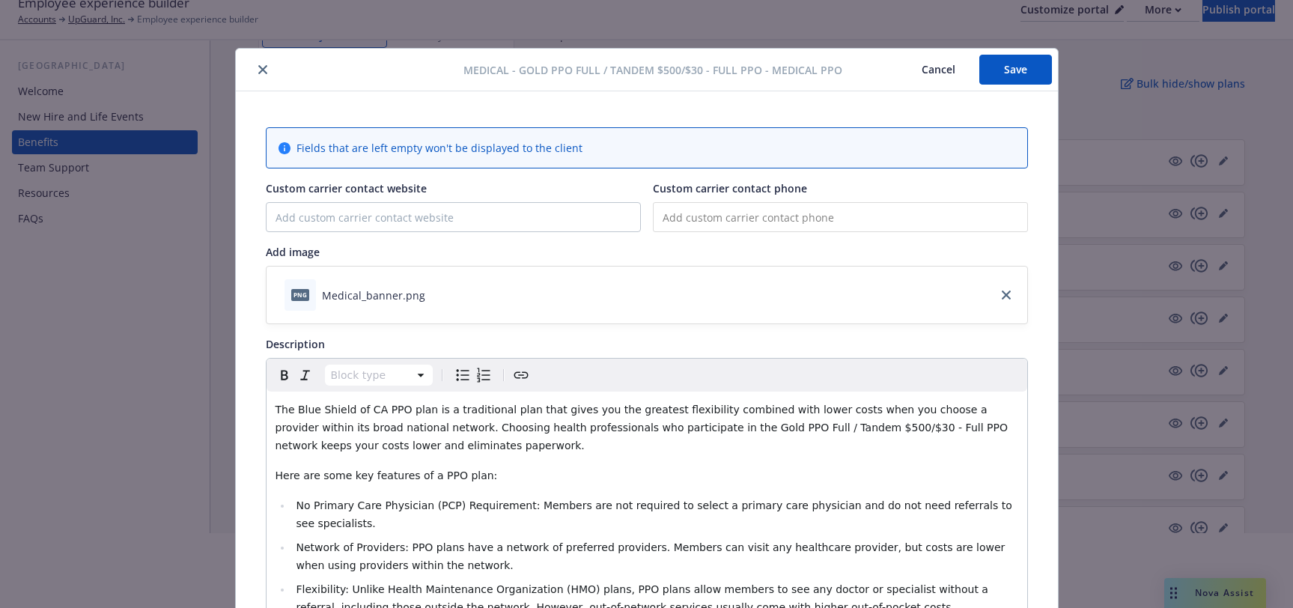
click at [938, 70] on button "Cancel" at bounding box center [939, 70] width 82 height 30
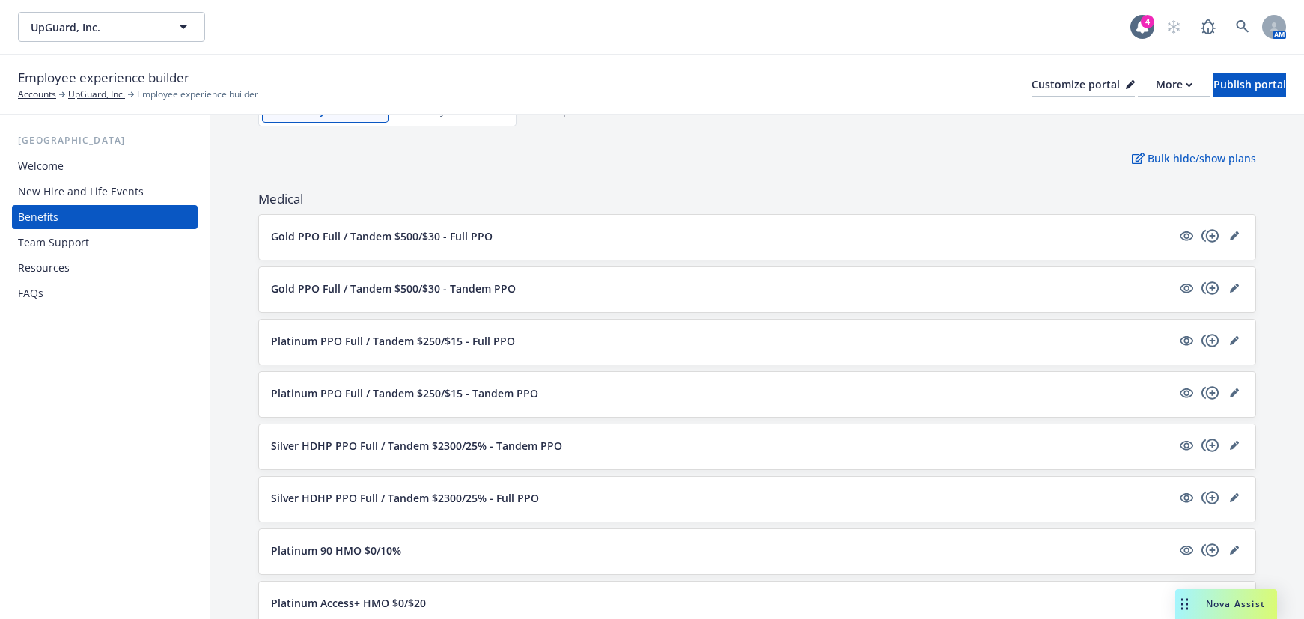
click at [429, 228] on p "Gold PPO Full / Tandem $500/$30 - Full PPO" at bounding box center [382, 236] width 222 height 16
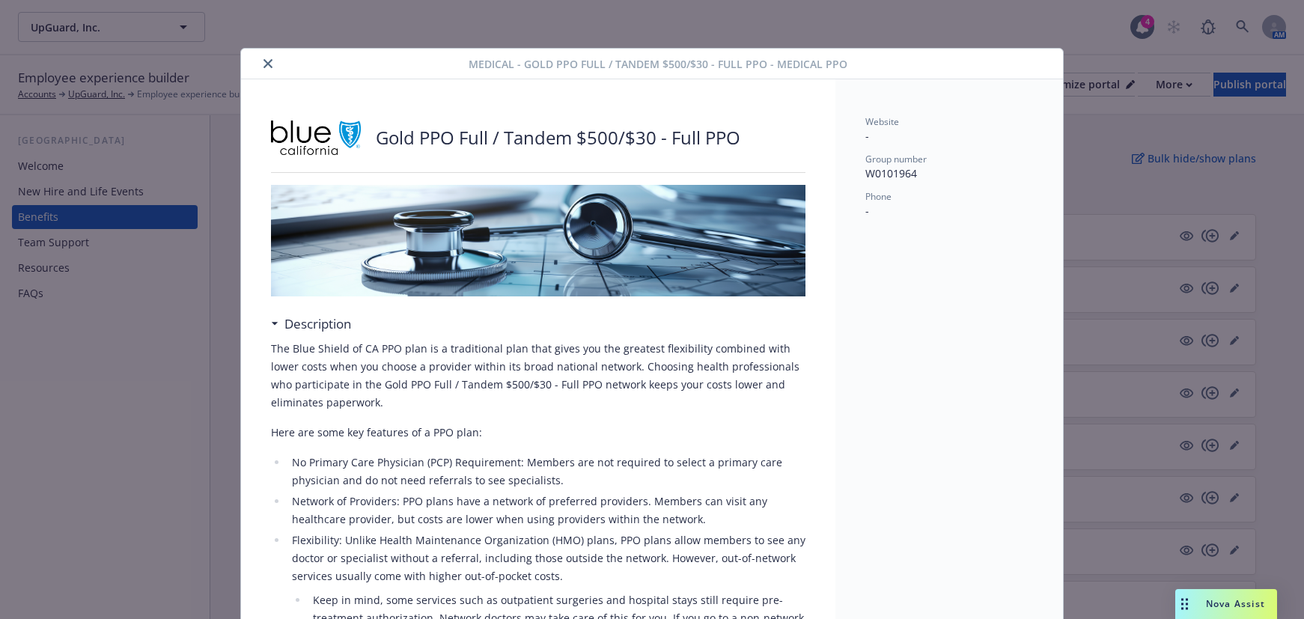
scroll to position [45, 0]
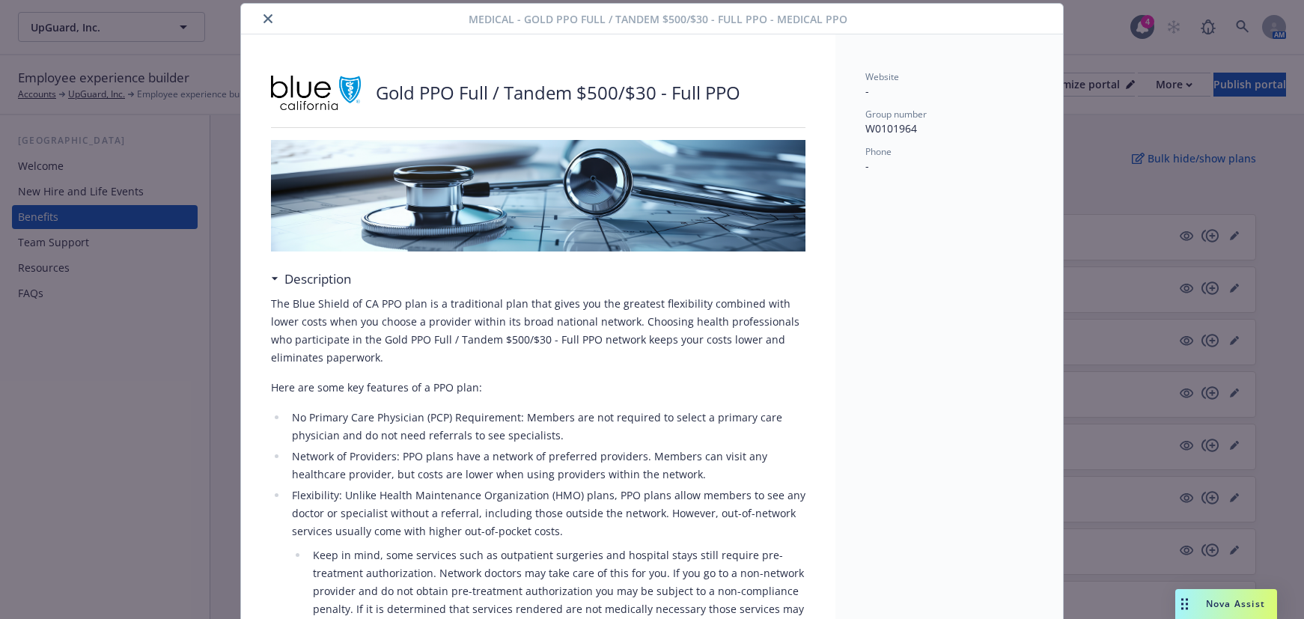
click at [264, 16] on icon "close" at bounding box center [268, 18] width 9 height 9
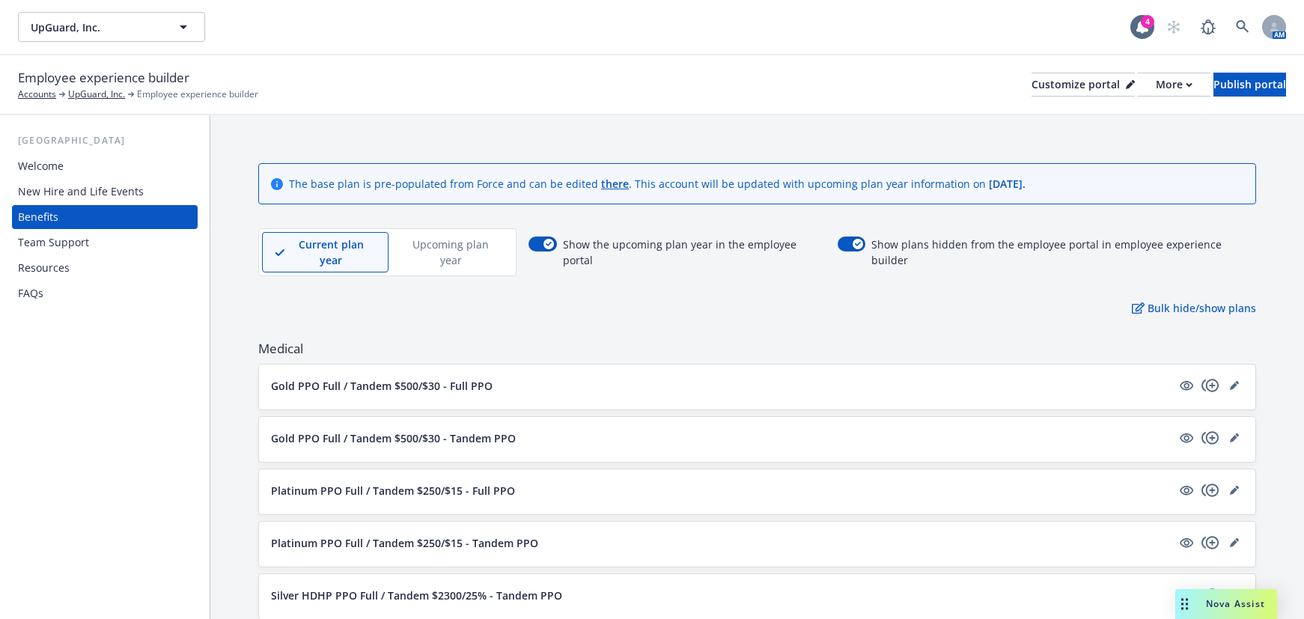
click at [437, 254] on div "Upcoming plan year" at bounding box center [451, 252] width 125 height 40
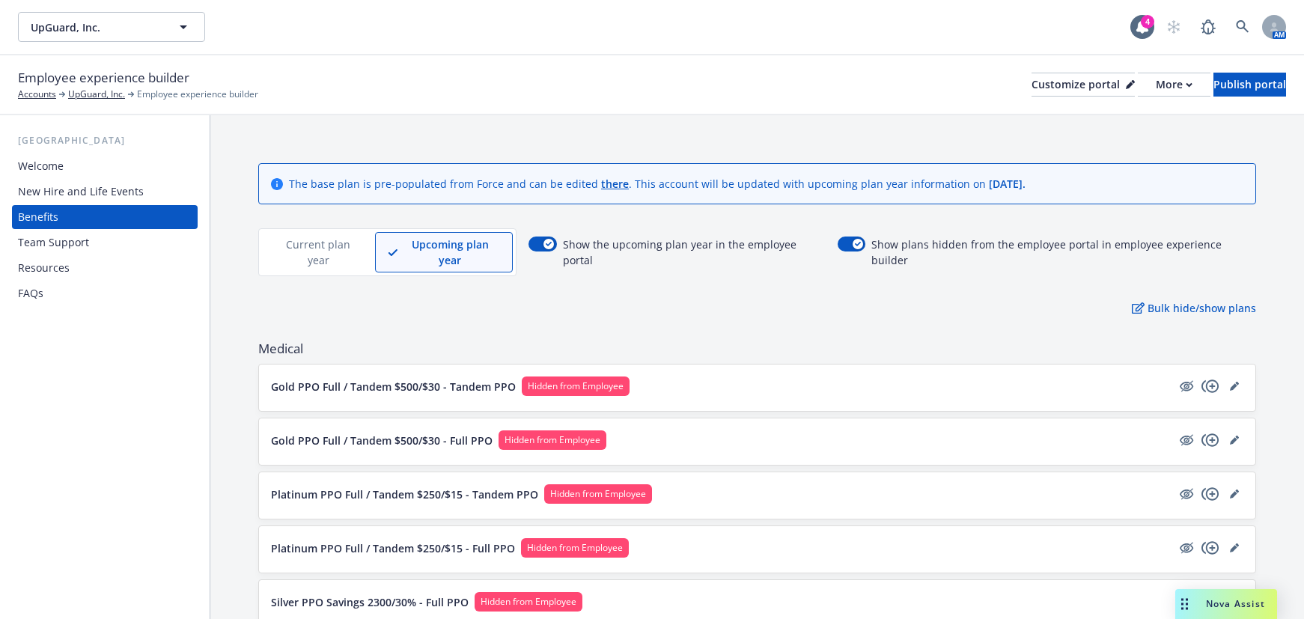
click at [317, 255] on div "Current plan year" at bounding box center [318, 252] width 113 height 40
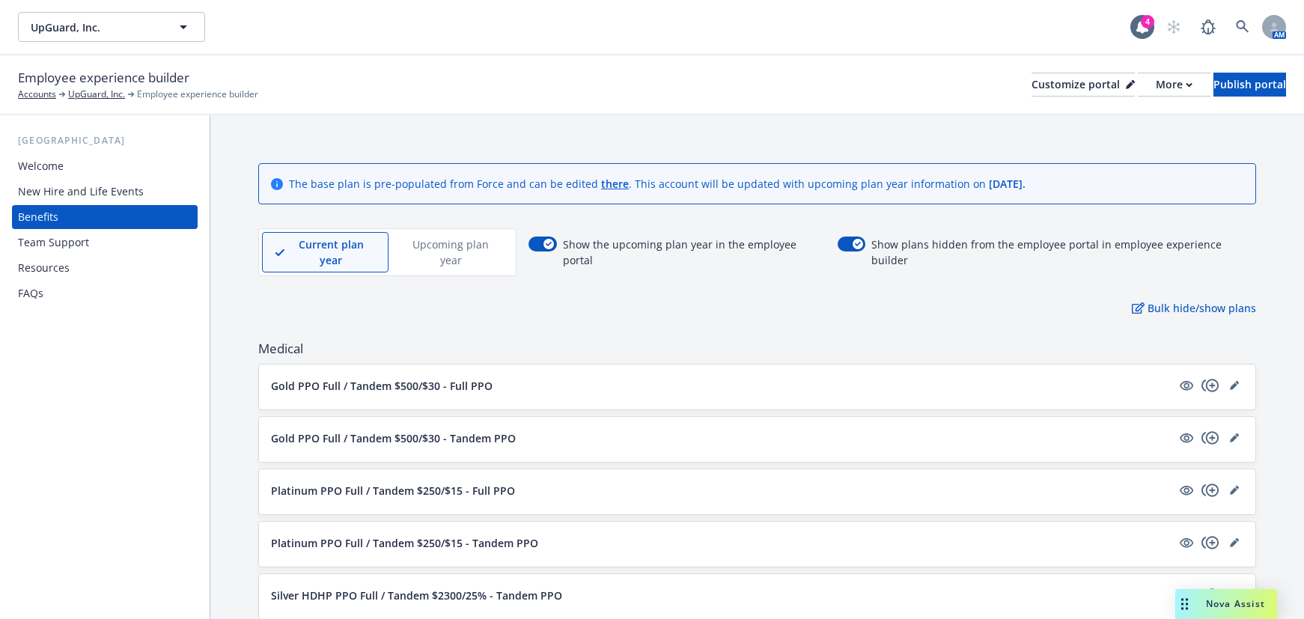
click at [442, 251] on p "Upcoming plan year" at bounding box center [451, 252] width 100 height 31
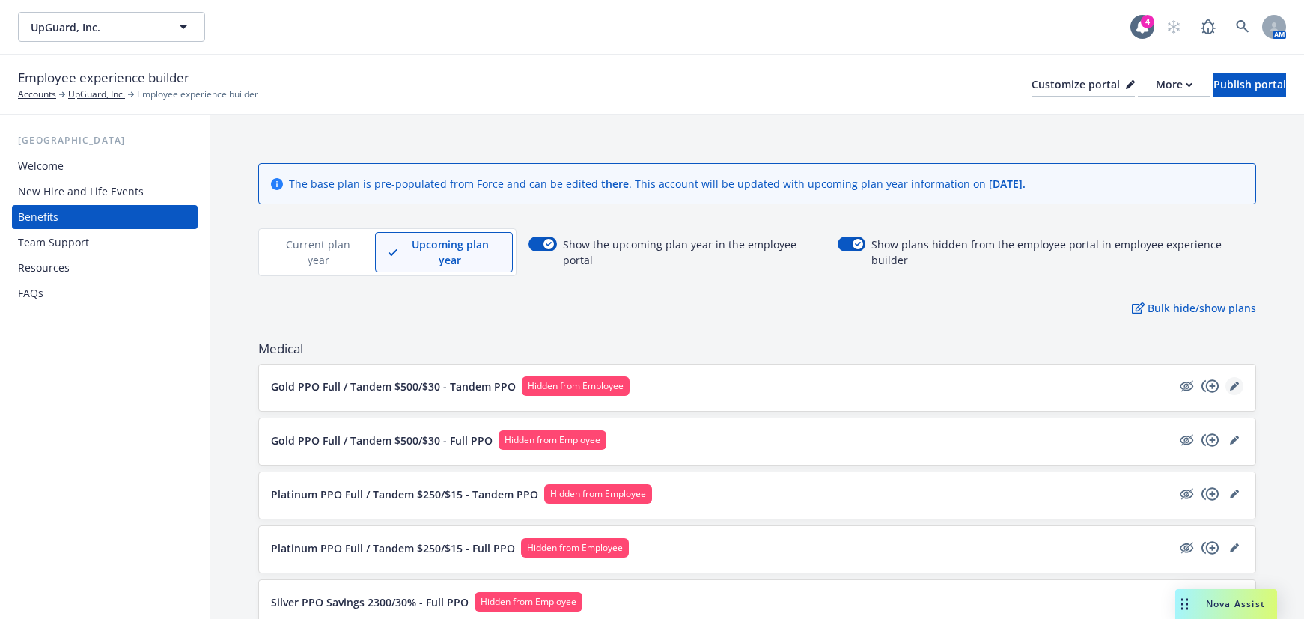
click at [1230, 382] on icon "editPencil" at bounding box center [1234, 386] width 9 height 9
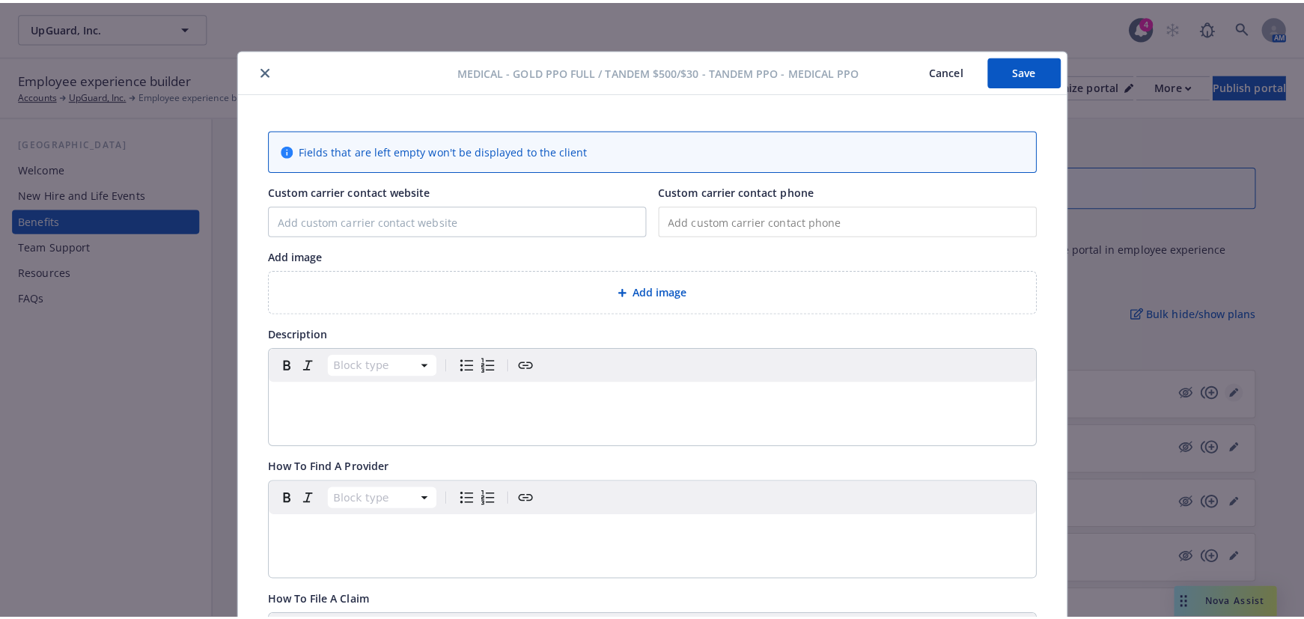
scroll to position [45, 0]
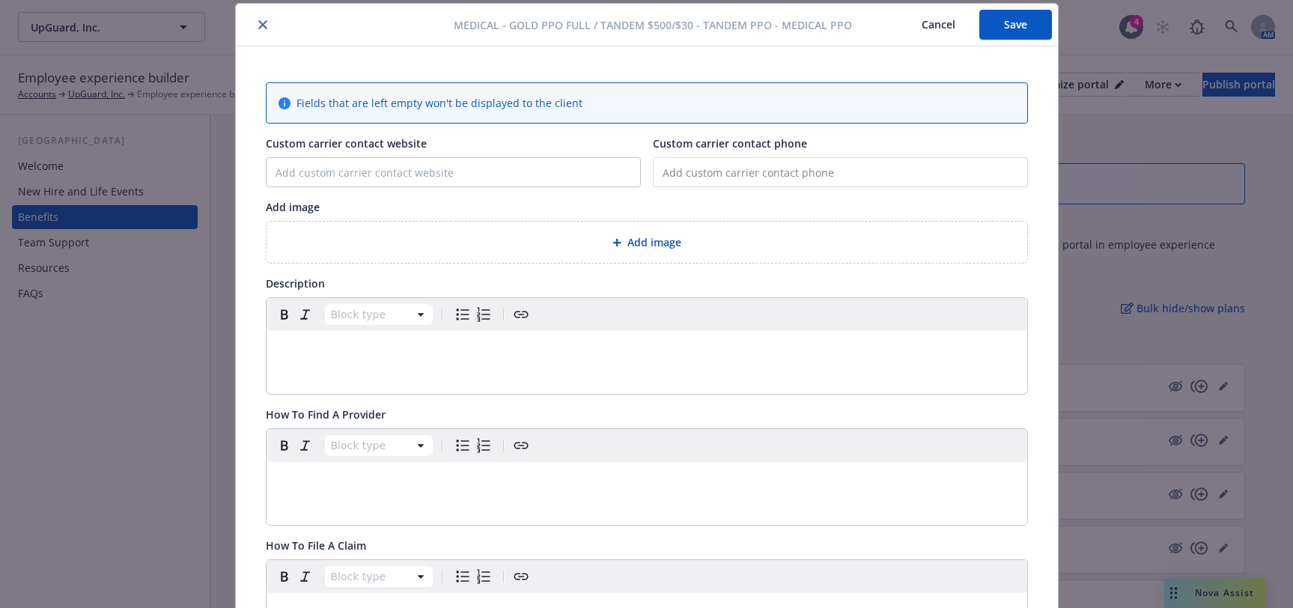
click at [932, 23] on button "Cancel" at bounding box center [939, 25] width 82 height 30
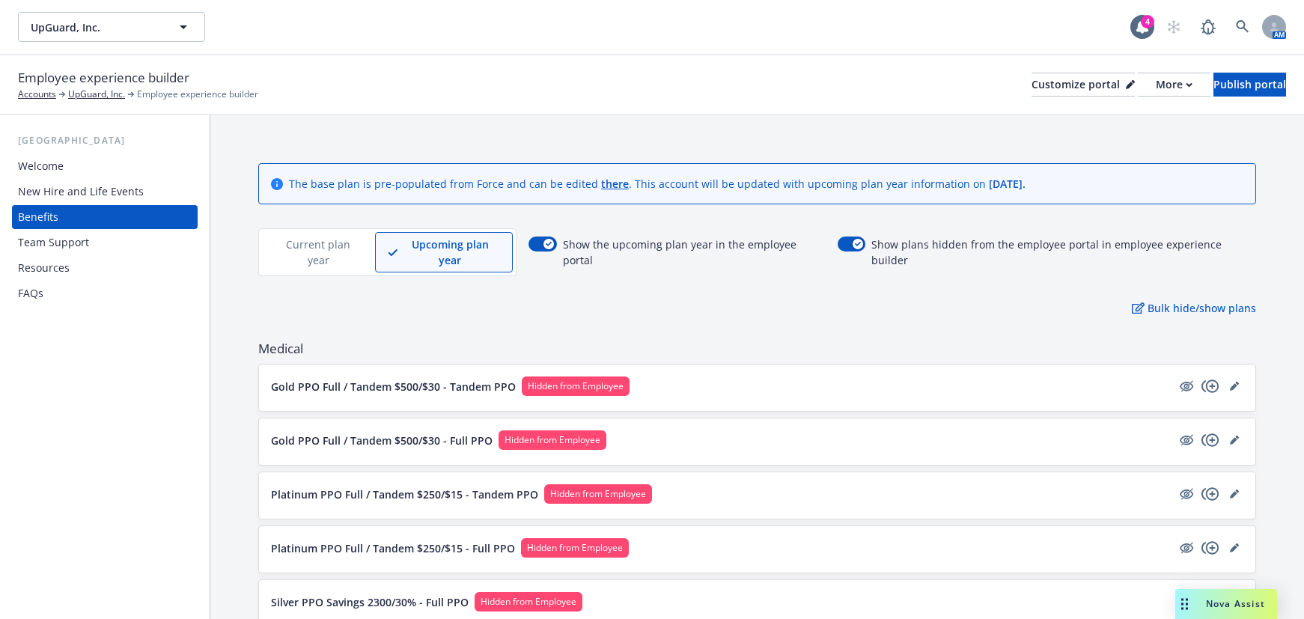
click at [285, 246] on p "Current plan year" at bounding box center [319, 252] width 88 height 31
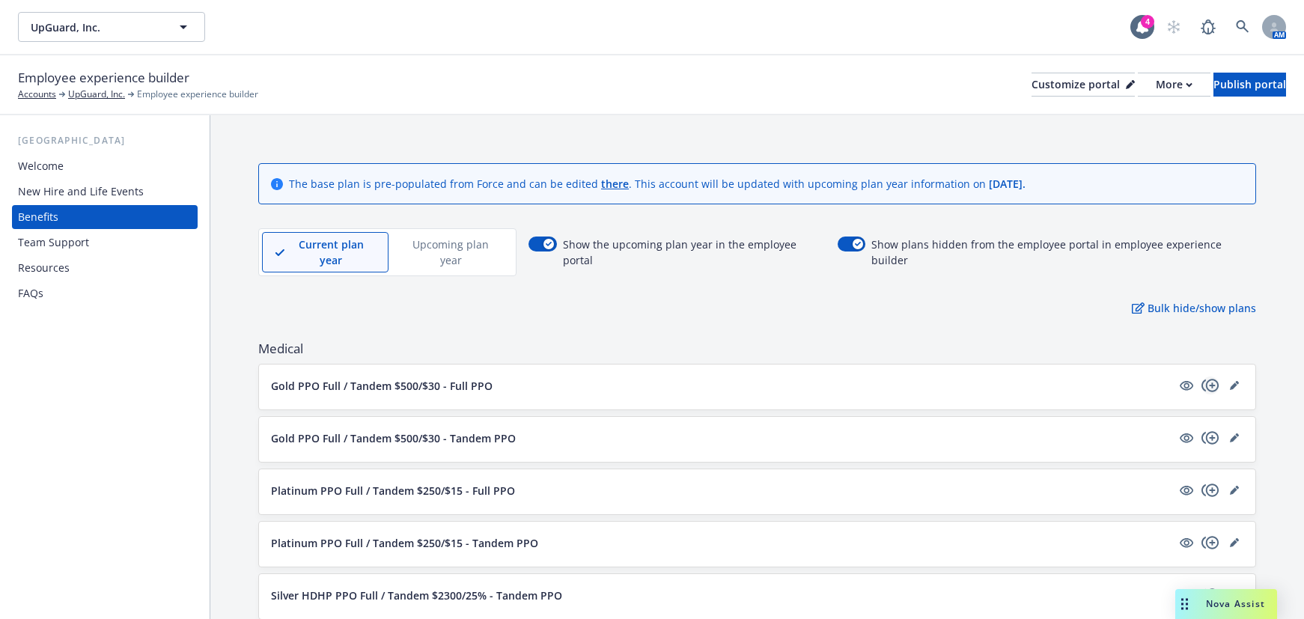
click at [1202, 377] on icon "copyPlus" at bounding box center [1211, 386] width 18 height 18
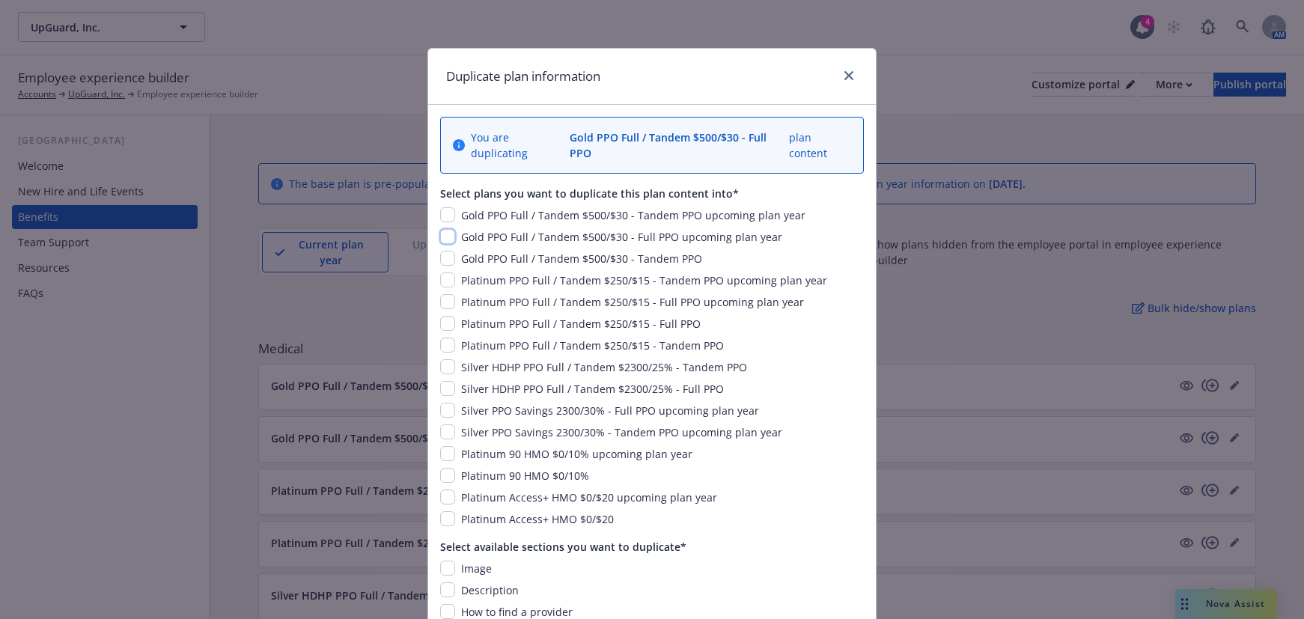
click at [440, 229] on input "checkbox" at bounding box center [447, 236] width 15 height 15
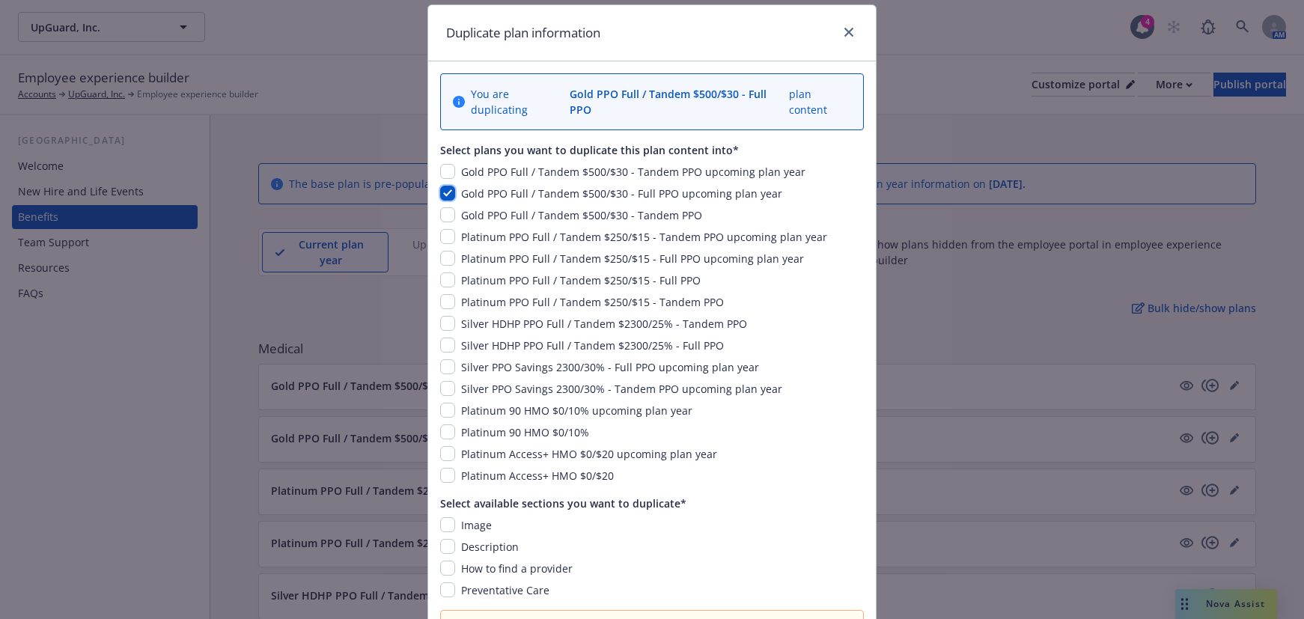
scroll to position [37, 0]
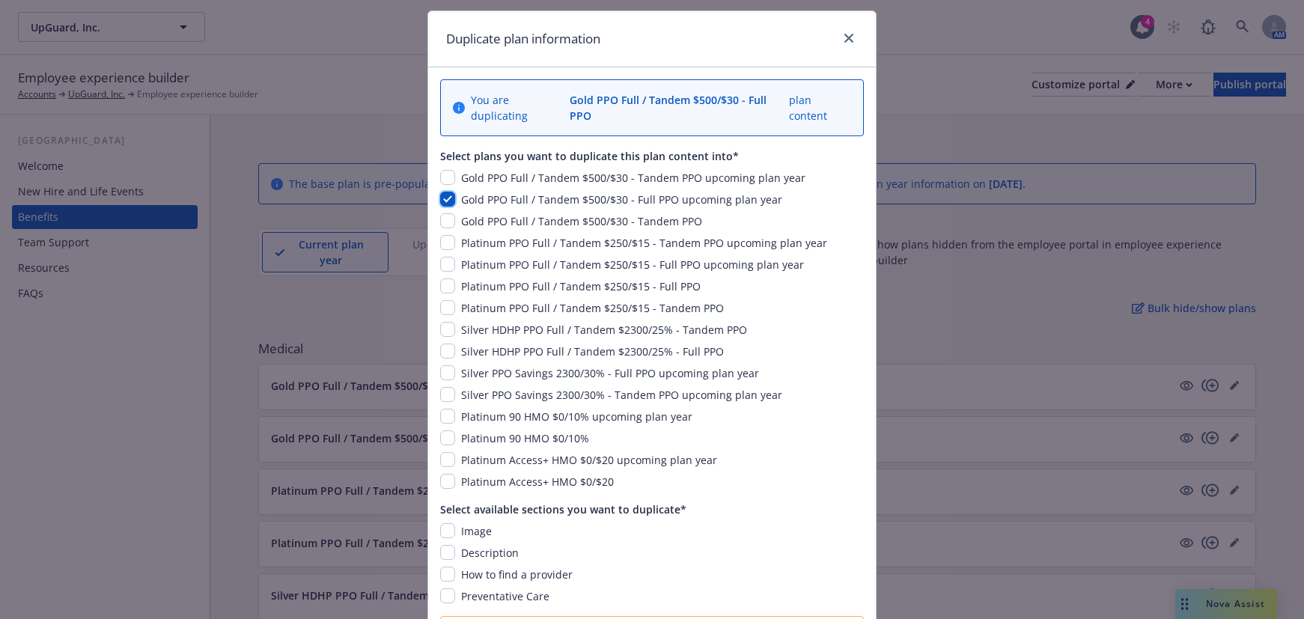
click at [440, 192] on input "checkbox" at bounding box center [447, 199] width 15 height 15
checkbox input "false"
click at [840, 44] on link "close" at bounding box center [849, 38] width 18 height 18
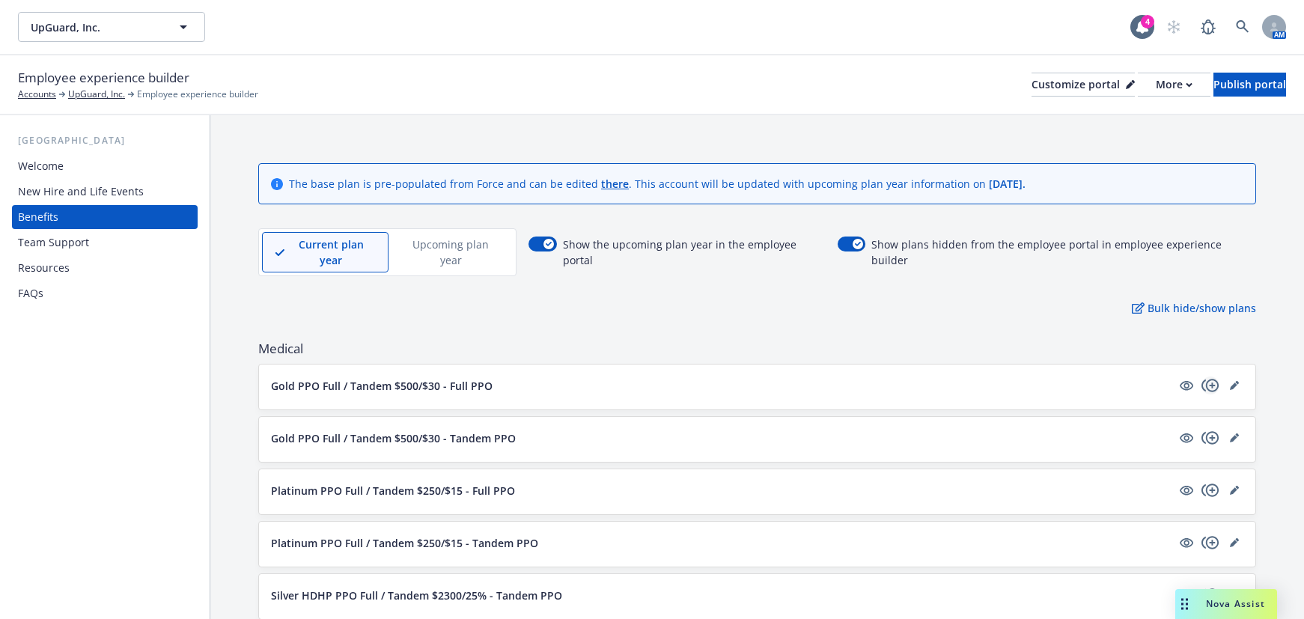
click at [1202, 377] on icon "copyPlus" at bounding box center [1211, 386] width 18 height 18
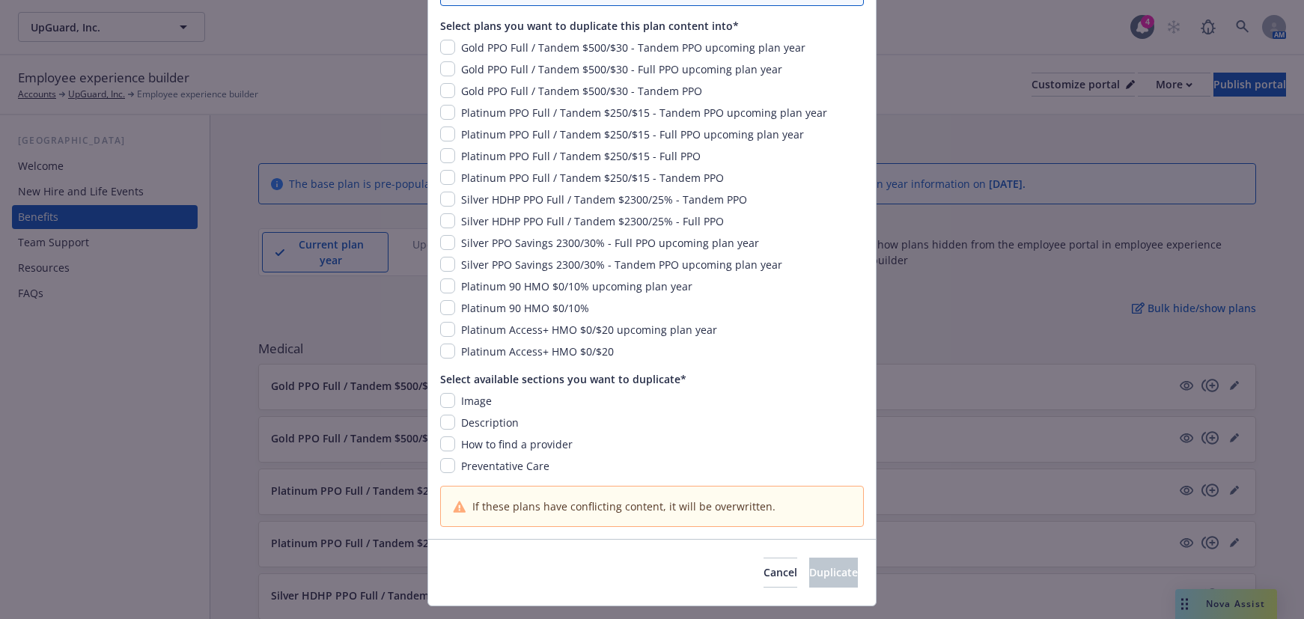
scroll to position [187, 0]
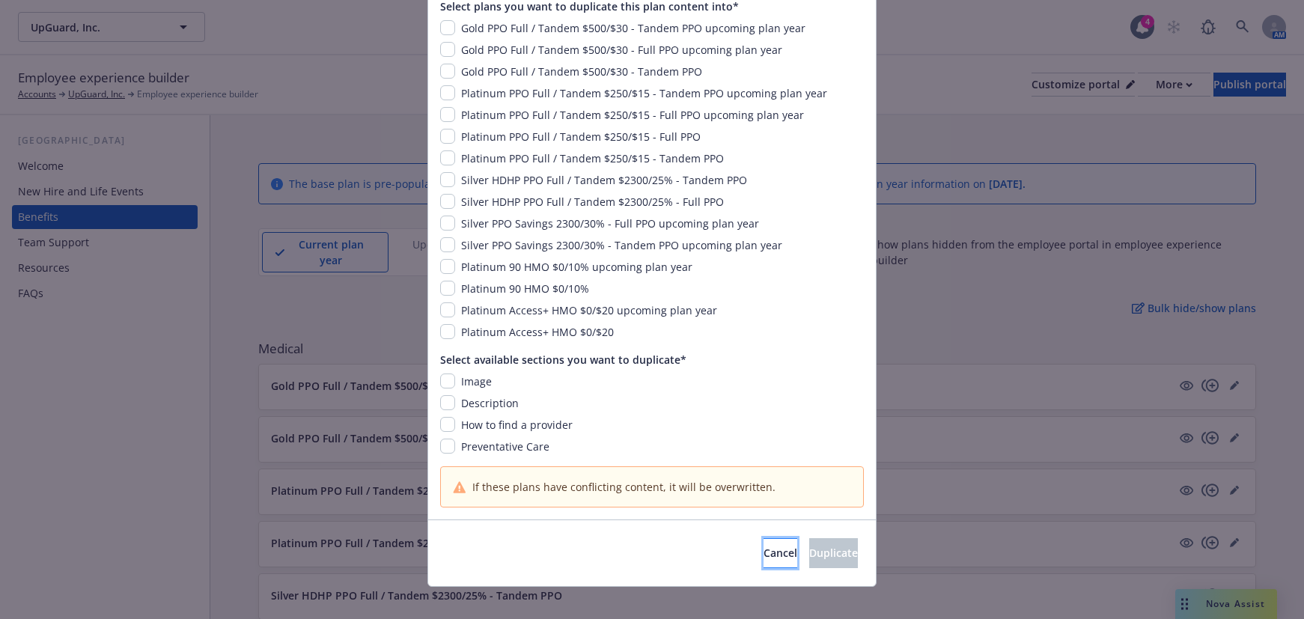
click at [764, 546] on span "Cancel" at bounding box center [781, 553] width 34 height 14
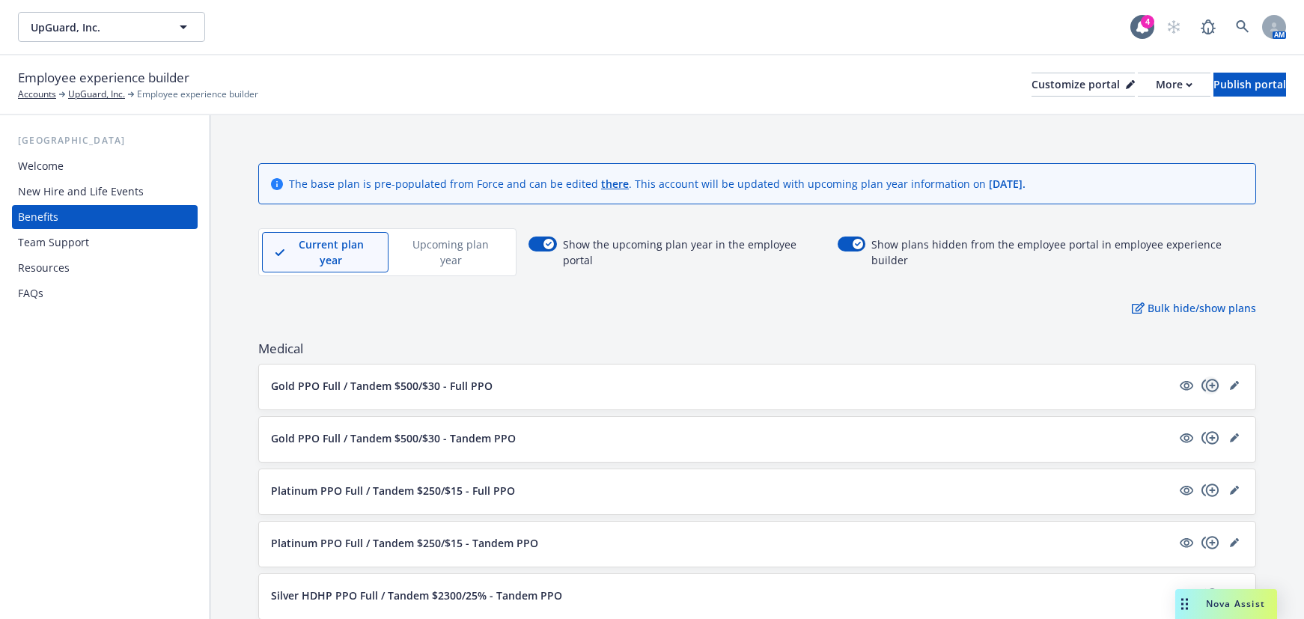
click at [1202, 377] on icon "copyPlus" at bounding box center [1211, 386] width 18 height 18
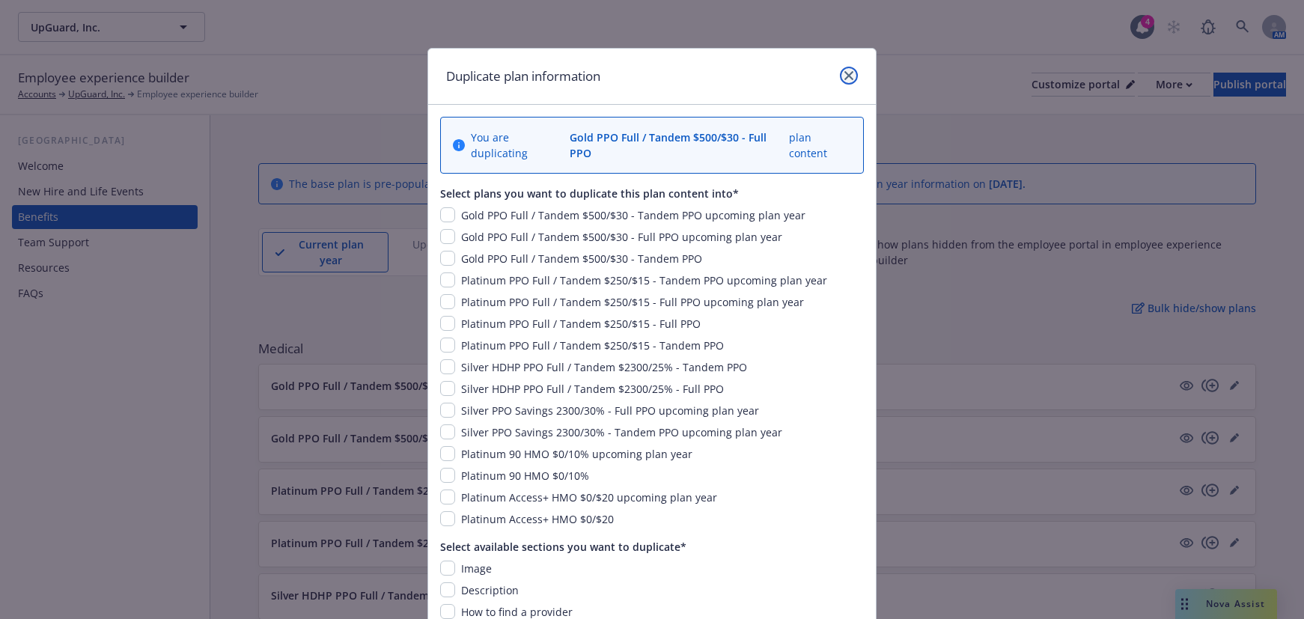
click at [845, 79] on icon "close" at bounding box center [849, 75] width 9 height 9
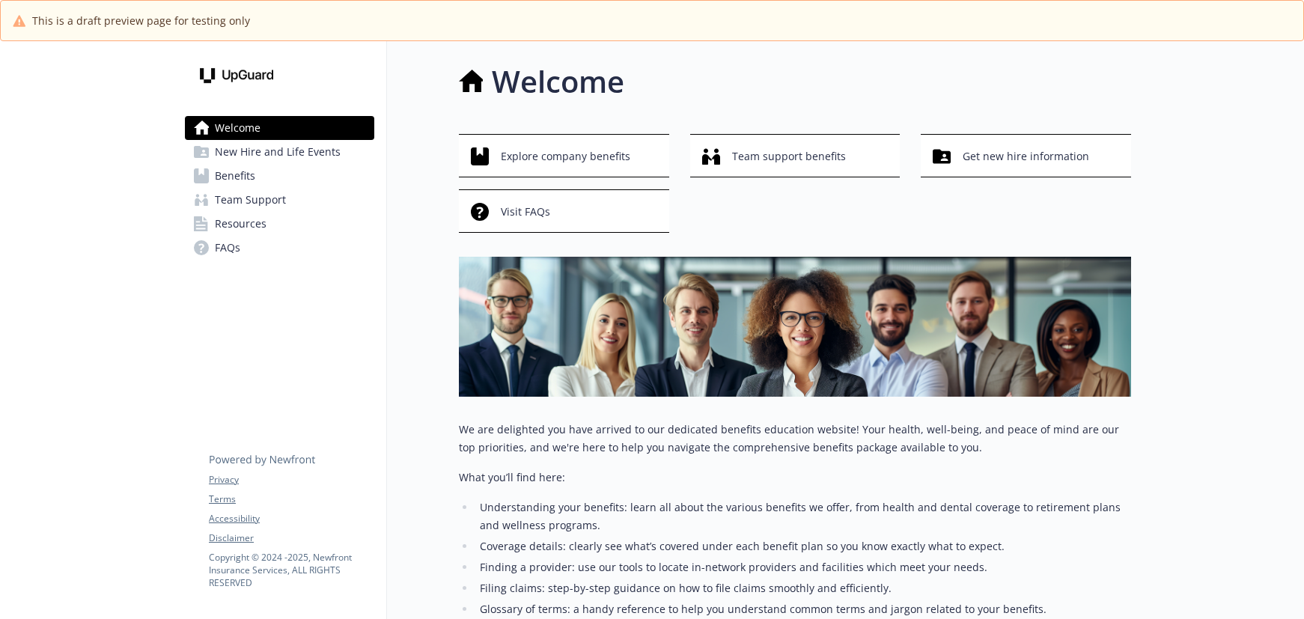
click at [285, 182] on link "Benefits" at bounding box center [279, 176] width 189 height 24
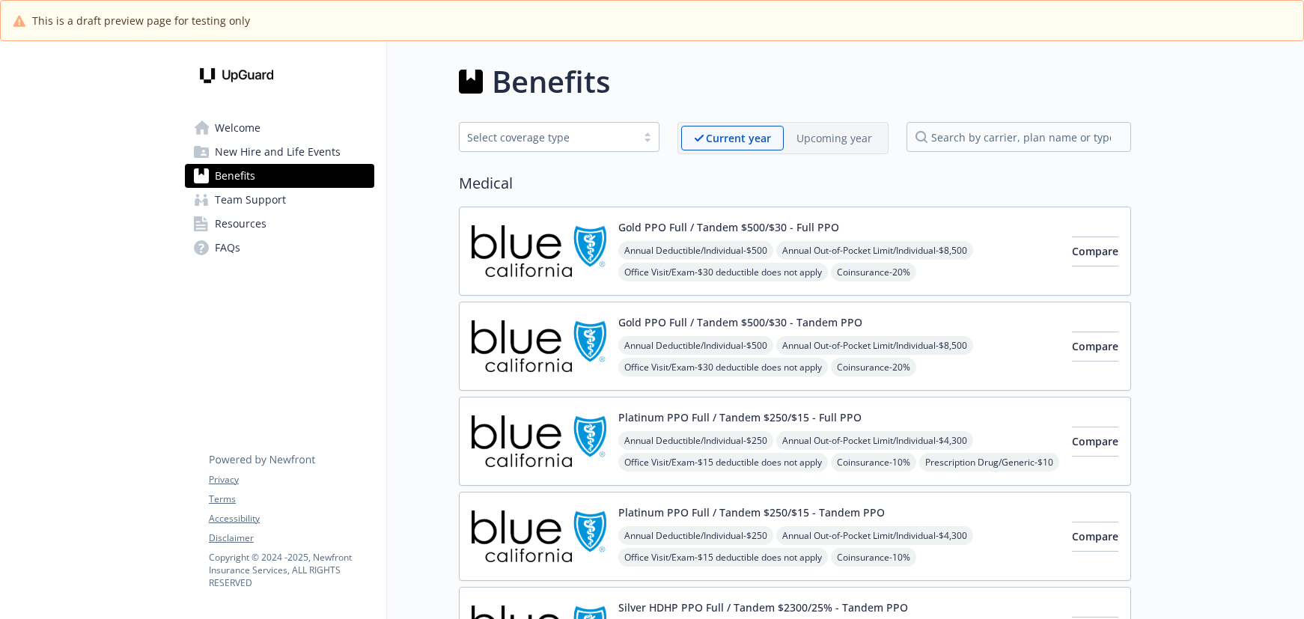
click at [531, 276] on img at bounding box center [539, 251] width 135 height 64
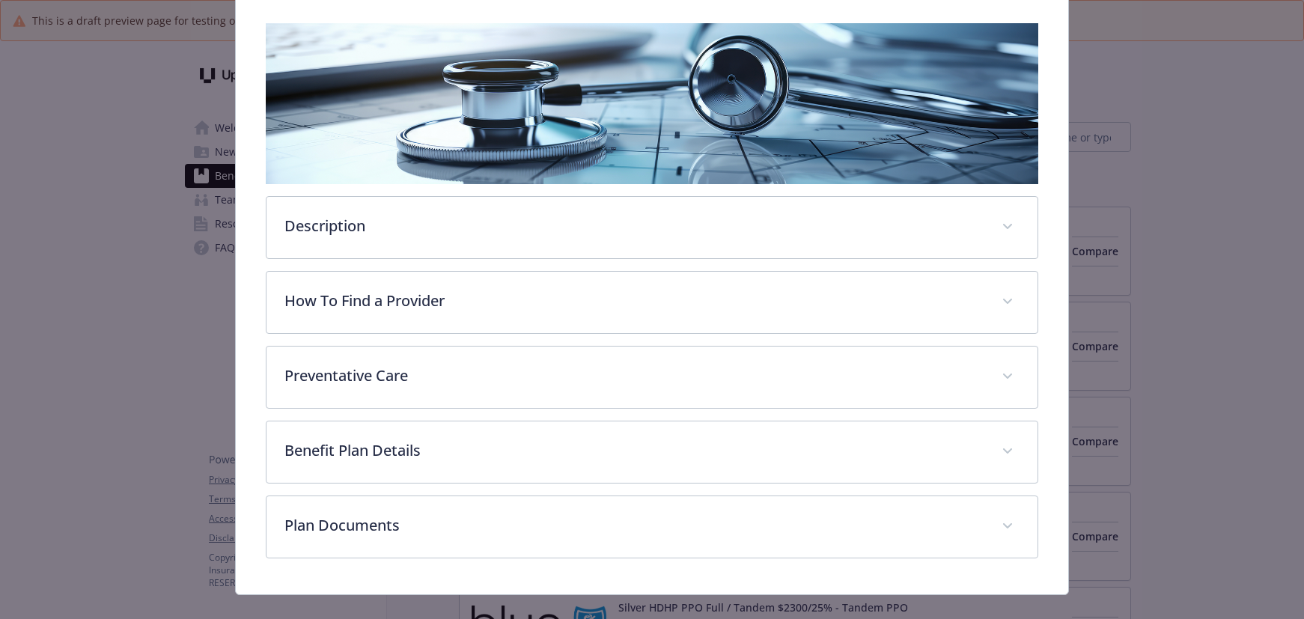
scroll to position [252, 0]
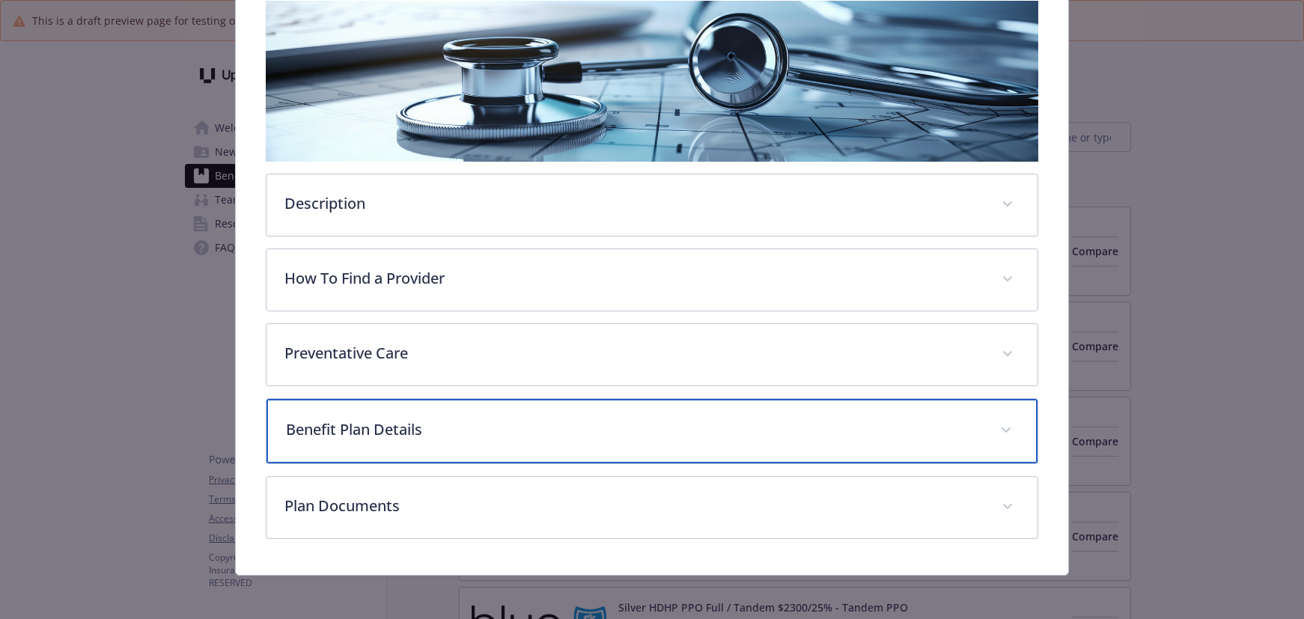
click at [400, 449] on div "Benefit Plan Details" at bounding box center [653, 431] width 772 height 64
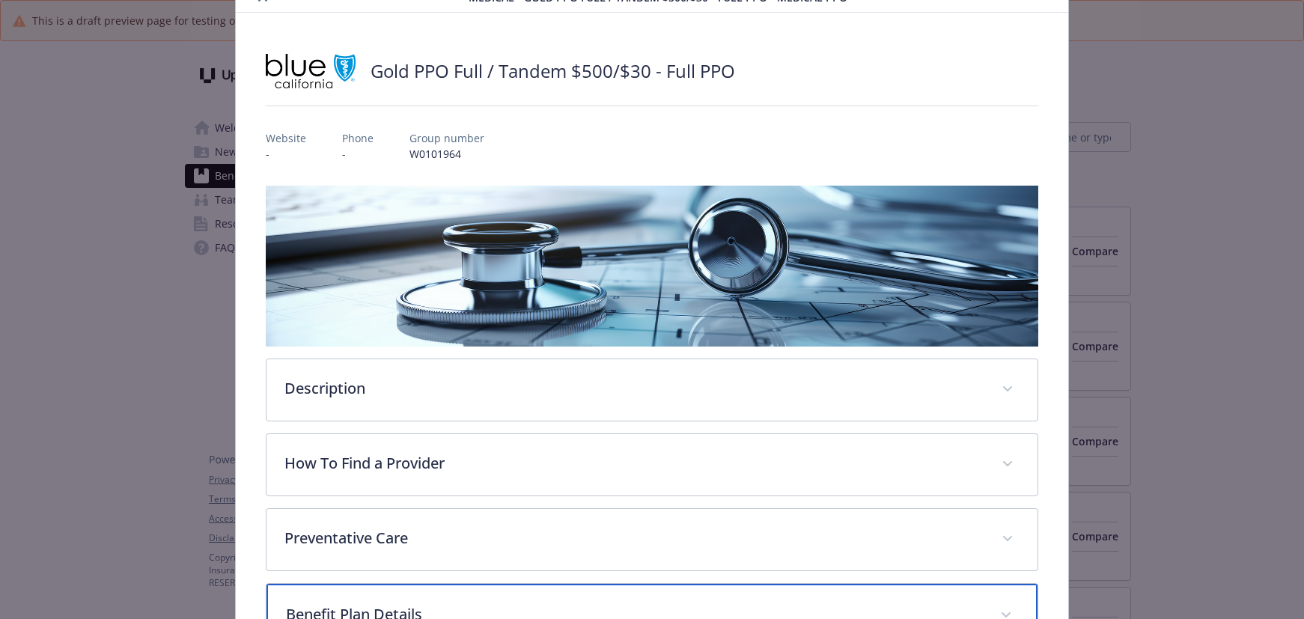
scroll to position [0, 0]
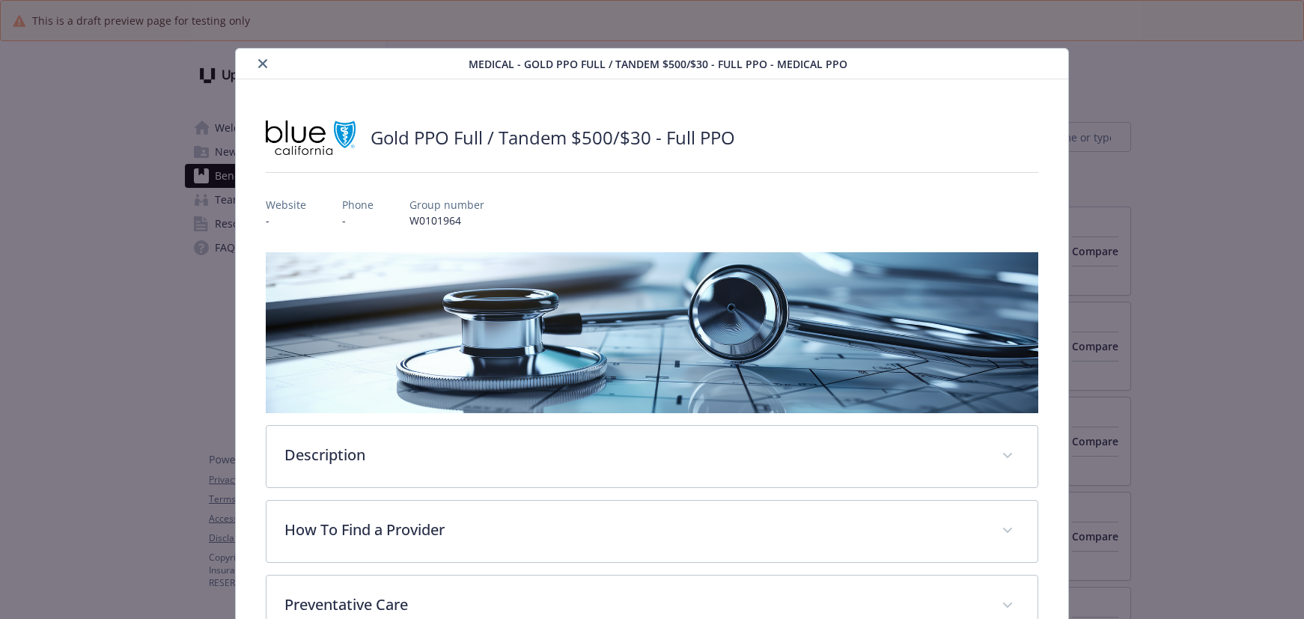
click at [258, 66] on icon "close" at bounding box center [262, 63] width 9 height 9
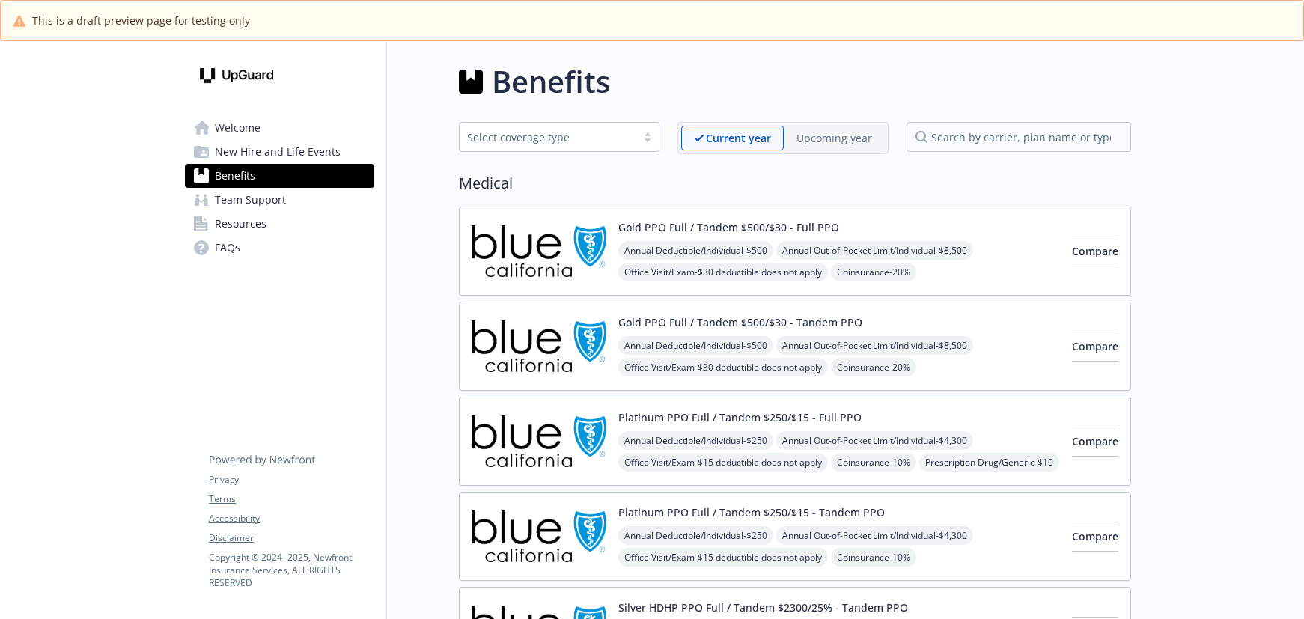
click at [546, 355] on img at bounding box center [539, 347] width 135 height 64
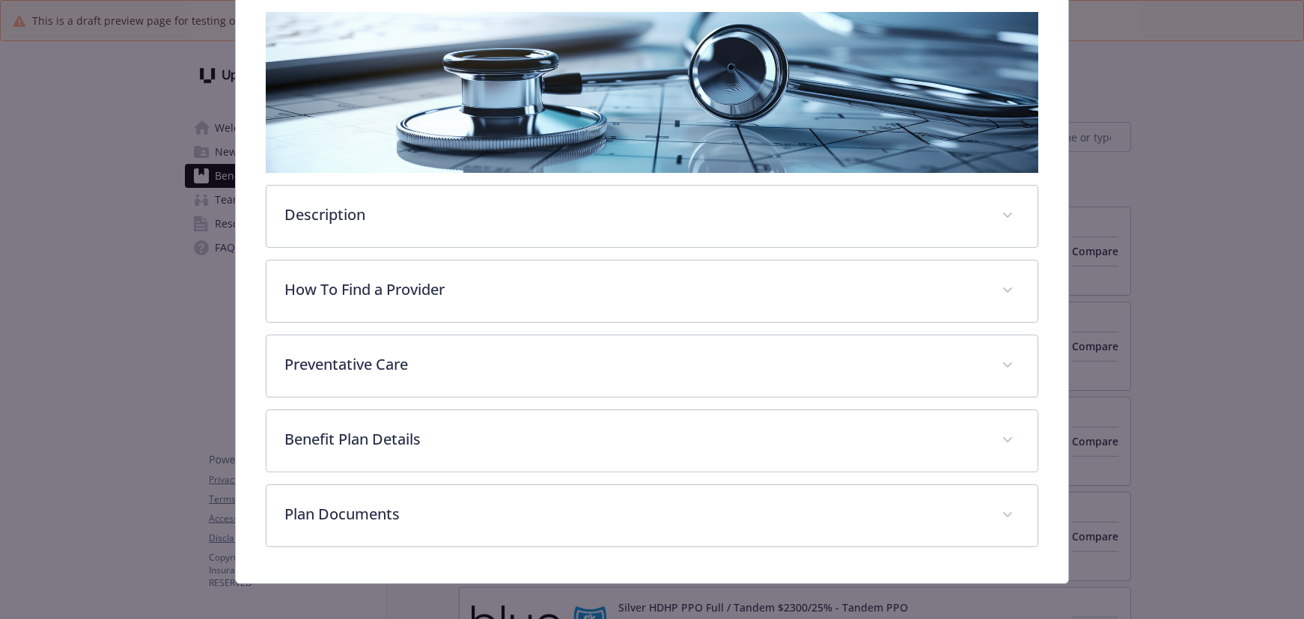
scroll to position [252, 0]
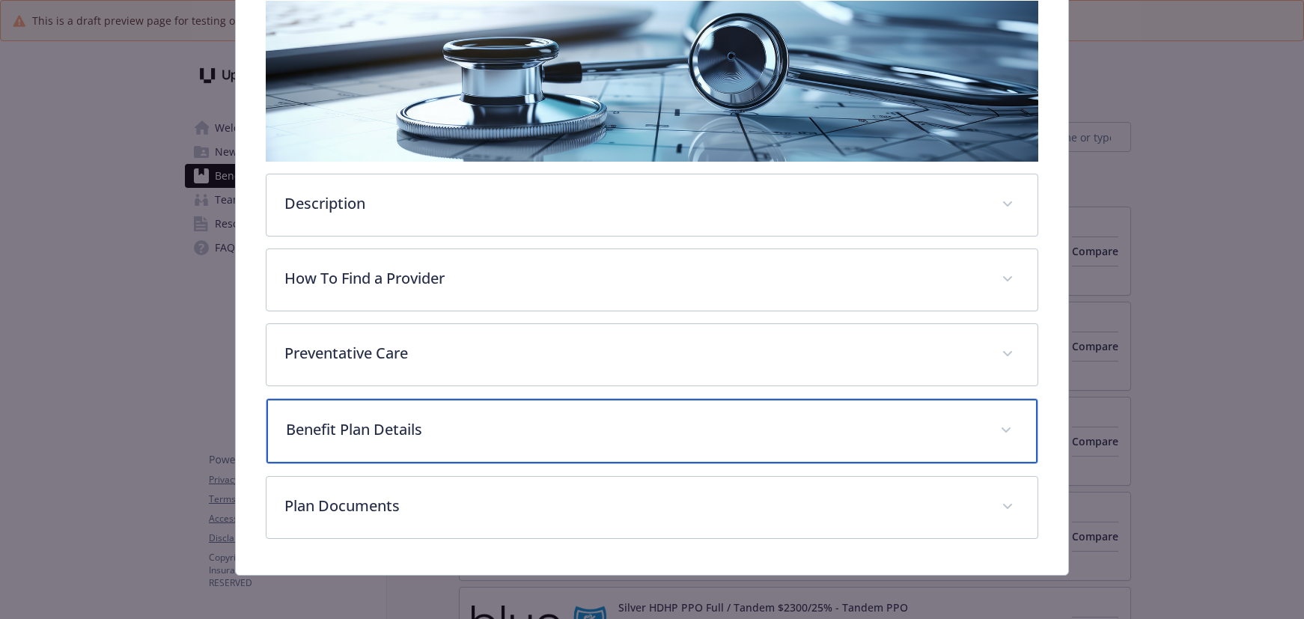
click at [427, 419] on p "Benefit Plan Details" at bounding box center [634, 430] width 697 height 22
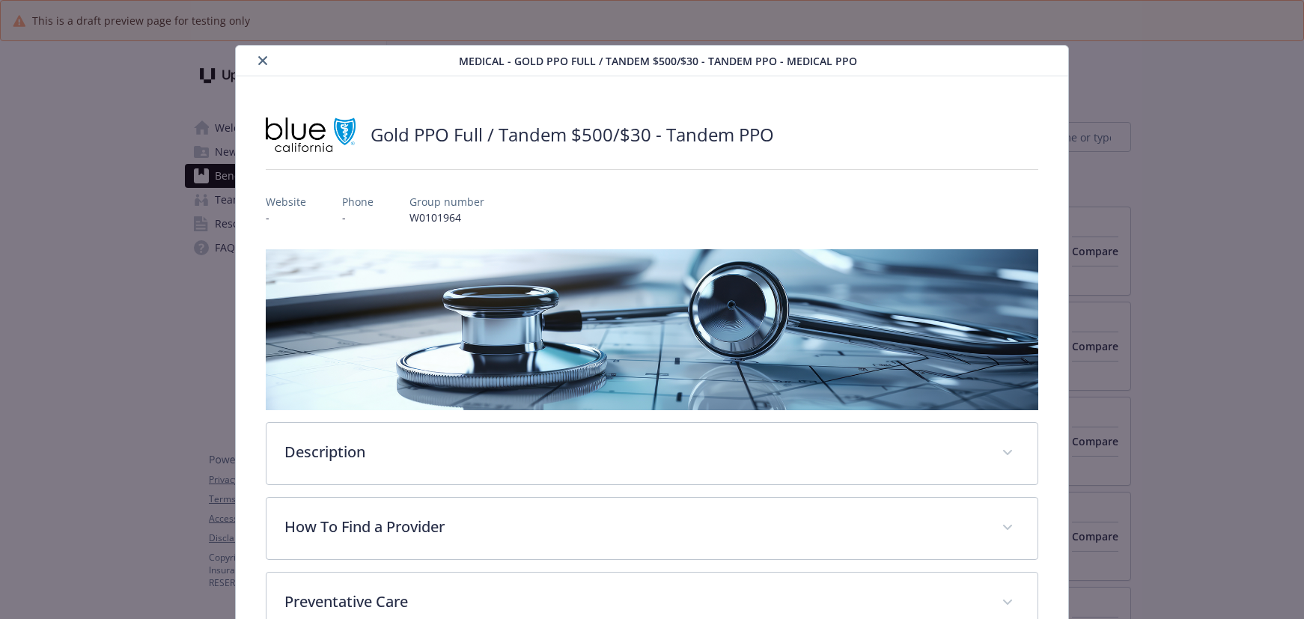
scroll to position [0, 0]
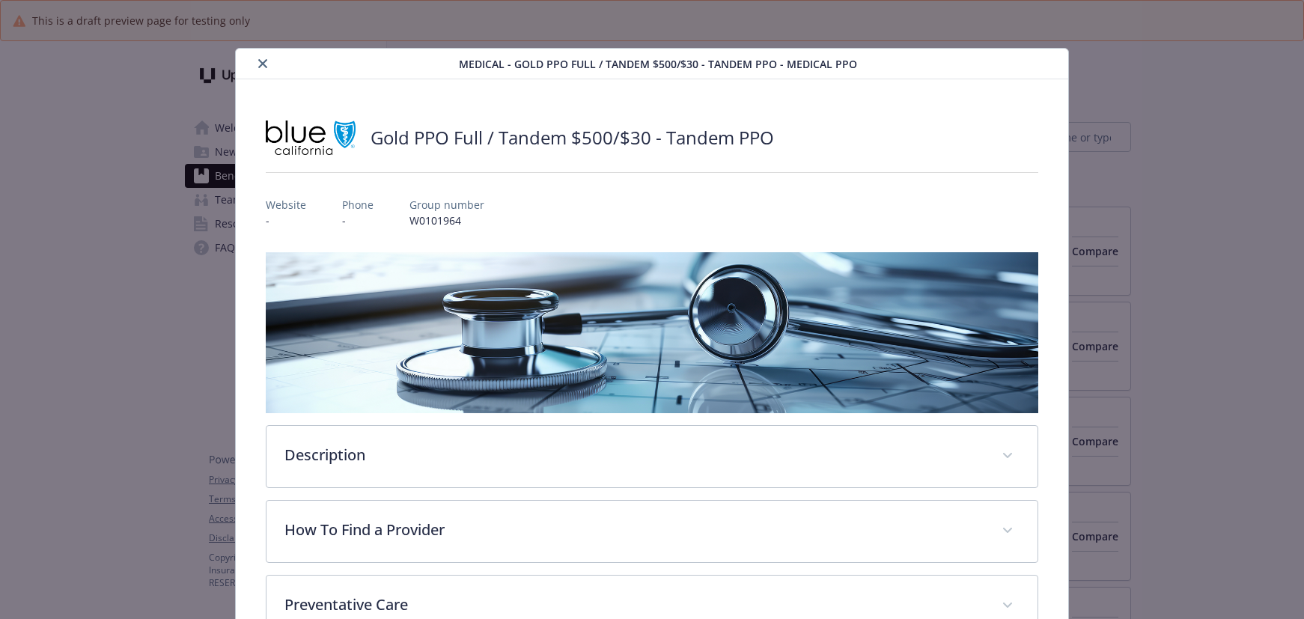
click at [254, 58] on button "close" at bounding box center [263, 64] width 18 height 18
